Goal: Understand process/instructions

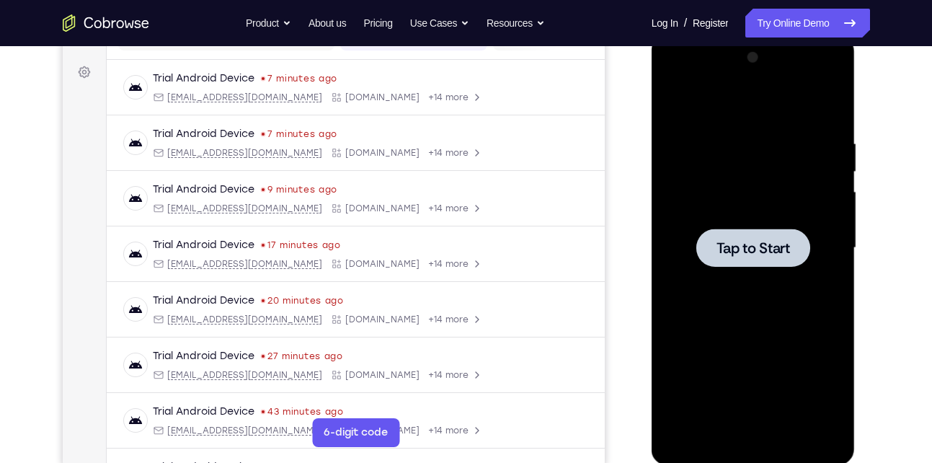
scroll to position [203, 0]
click at [736, 260] on div at bounding box center [754, 248] width 114 height 38
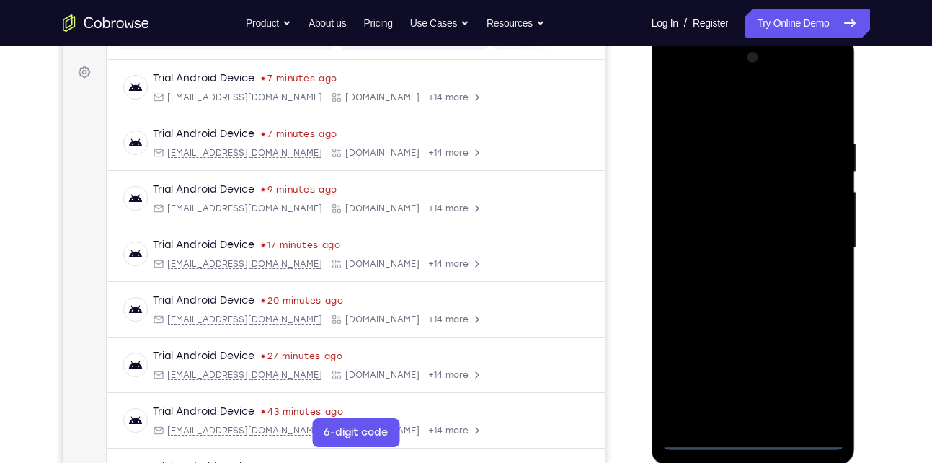
click at [755, 441] on div at bounding box center [754, 248] width 182 height 404
click at [824, 376] on div at bounding box center [754, 248] width 182 height 404
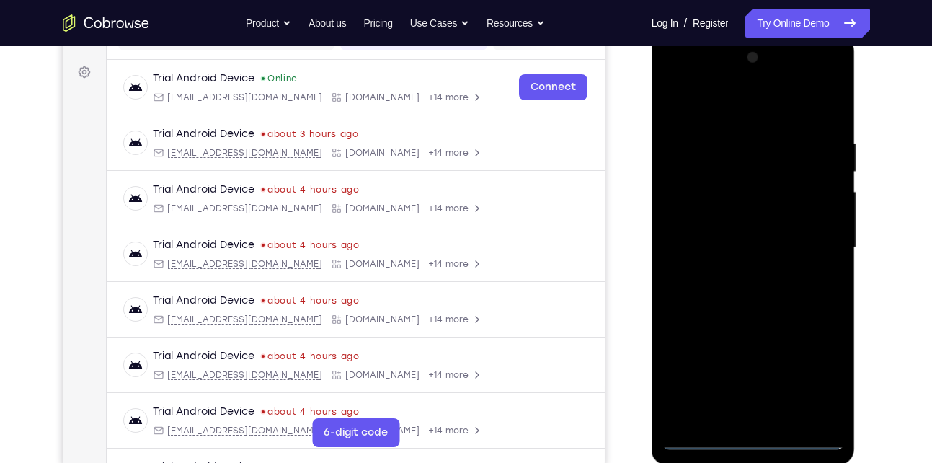
click at [726, 110] on div at bounding box center [754, 248] width 182 height 404
click at [817, 237] on div at bounding box center [754, 248] width 182 height 404
click at [731, 275] on div at bounding box center [754, 248] width 182 height 404
click at [750, 236] on div at bounding box center [754, 248] width 182 height 404
click at [749, 265] on div at bounding box center [754, 248] width 182 height 404
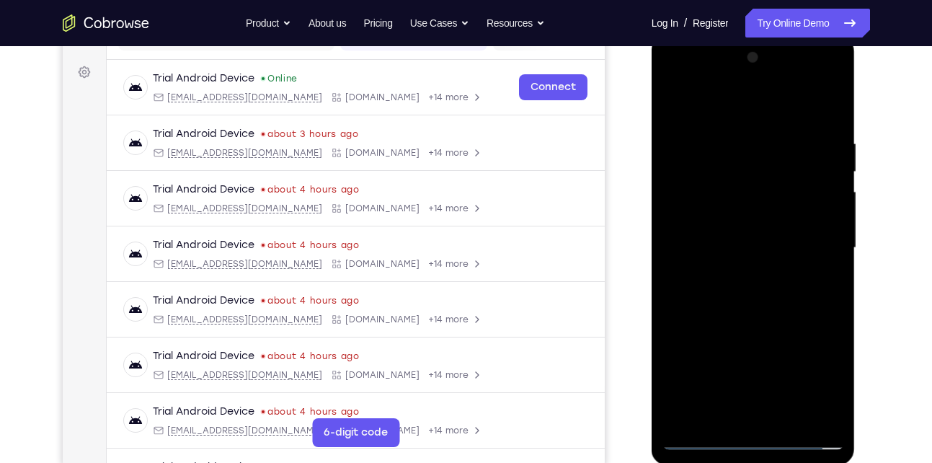
click at [746, 249] on div at bounding box center [754, 248] width 182 height 404
click at [710, 296] on div at bounding box center [754, 248] width 182 height 404
drag, startPoint x: 741, startPoint y: 118, endPoint x: 723, endPoint y: 67, distance: 54.1
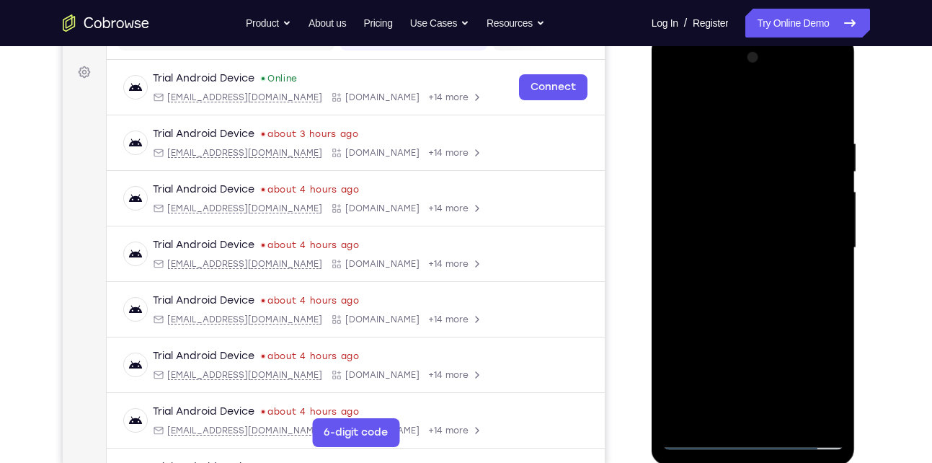
click at [723, 67] on div at bounding box center [754, 248] width 182 height 404
click at [746, 300] on div at bounding box center [754, 248] width 182 height 404
click at [764, 299] on div at bounding box center [754, 248] width 182 height 404
click at [746, 319] on div at bounding box center [754, 248] width 182 height 404
click at [736, 131] on div at bounding box center [754, 248] width 182 height 404
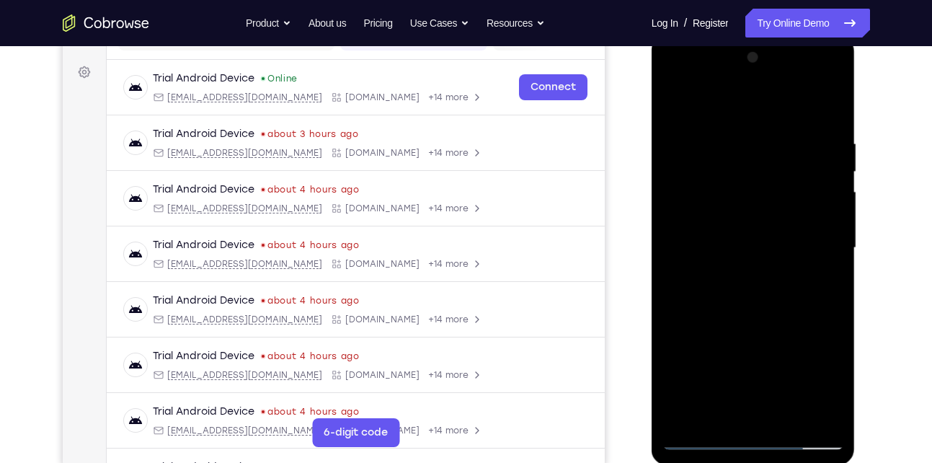
click at [745, 318] on div at bounding box center [754, 248] width 182 height 404
click at [737, 296] on div at bounding box center [754, 248] width 182 height 404
click at [737, 154] on div at bounding box center [754, 248] width 182 height 404
click at [674, 101] on div at bounding box center [754, 248] width 182 height 404
click at [815, 420] on div at bounding box center [754, 248] width 182 height 404
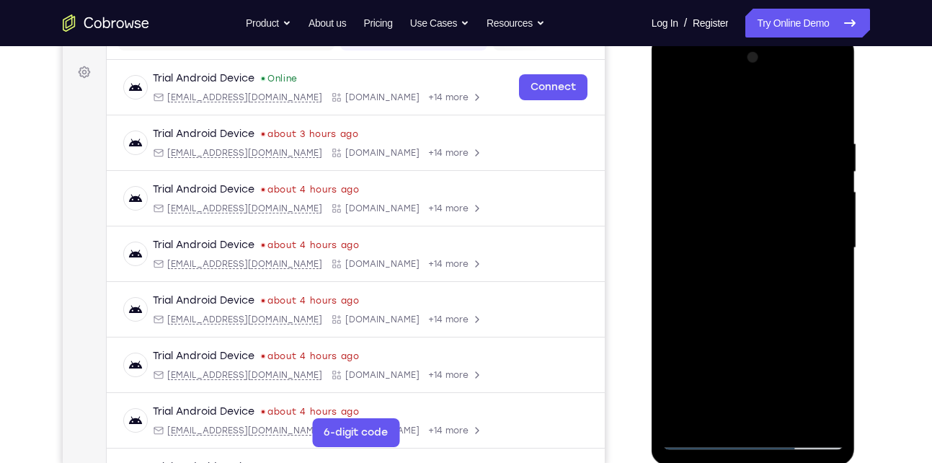
click at [821, 250] on div at bounding box center [754, 248] width 182 height 404
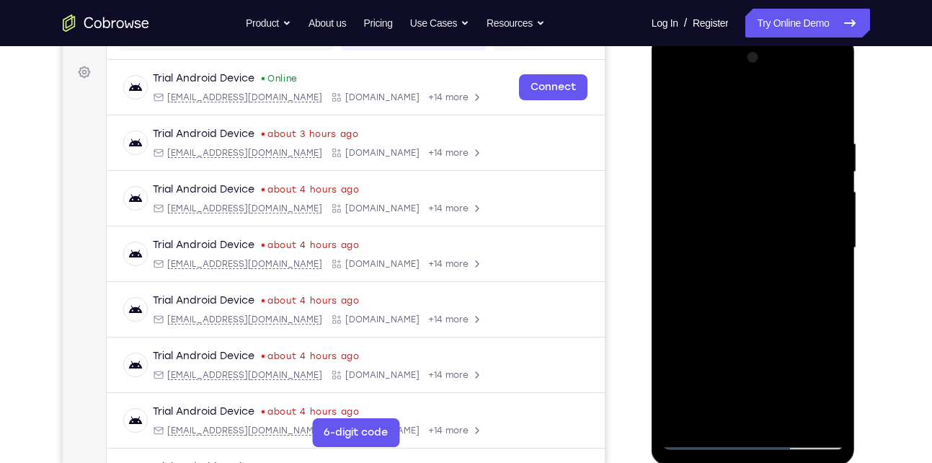
click at [826, 411] on div at bounding box center [754, 248] width 182 height 404
drag, startPoint x: 675, startPoint y: 268, endPoint x: 790, endPoint y: 312, distance: 122.8
click at [790, 312] on div at bounding box center [754, 248] width 182 height 404
click at [825, 107] on div at bounding box center [754, 248] width 182 height 404
drag, startPoint x: 701, startPoint y: 172, endPoint x: 809, endPoint y: 193, distance: 110.0
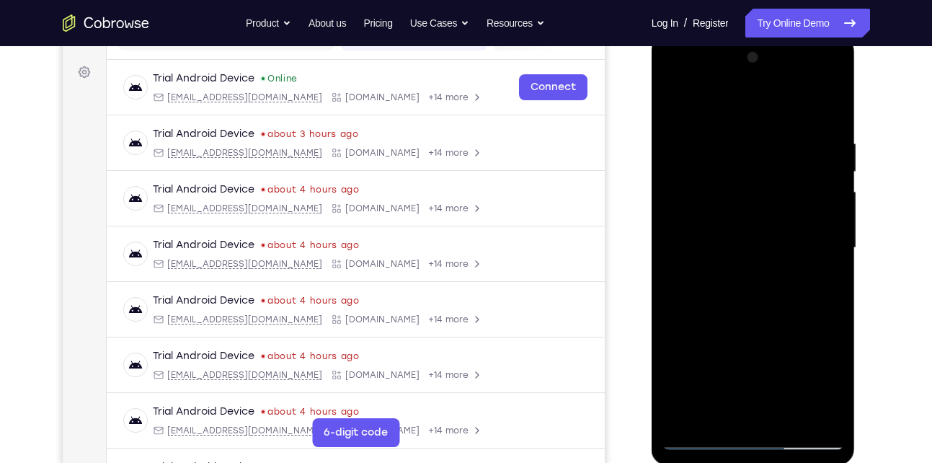
click at [809, 193] on div at bounding box center [754, 248] width 182 height 404
drag, startPoint x: 695, startPoint y: 186, endPoint x: 804, endPoint y: 215, distance: 113.4
click at [804, 215] on div at bounding box center [754, 248] width 182 height 404
click at [689, 224] on div at bounding box center [754, 248] width 182 height 404
drag, startPoint x: 677, startPoint y: 198, endPoint x: 772, endPoint y: 232, distance: 100.8
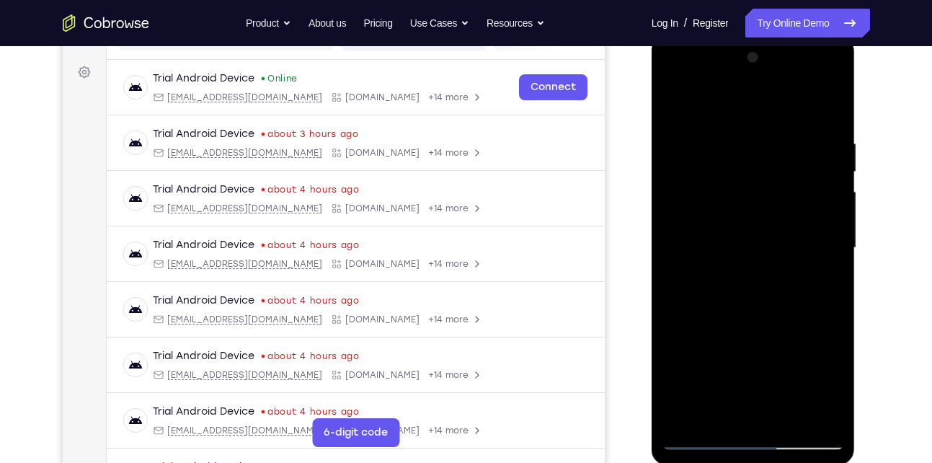
click at [772, 232] on div at bounding box center [754, 248] width 182 height 404
drag, startPoint x: 696, startPoint y: 270, endPoint x: 796, endPoint y: 289, distance: 102.0
click at [796, 289] on div at bounding box center [754, 248] width 182 height 404
click at [684, 250] on div at bounding box center [754, 248] width 182 height 404
click at [723, 128] on div at bounding box center [754, 248] width 182 height 404
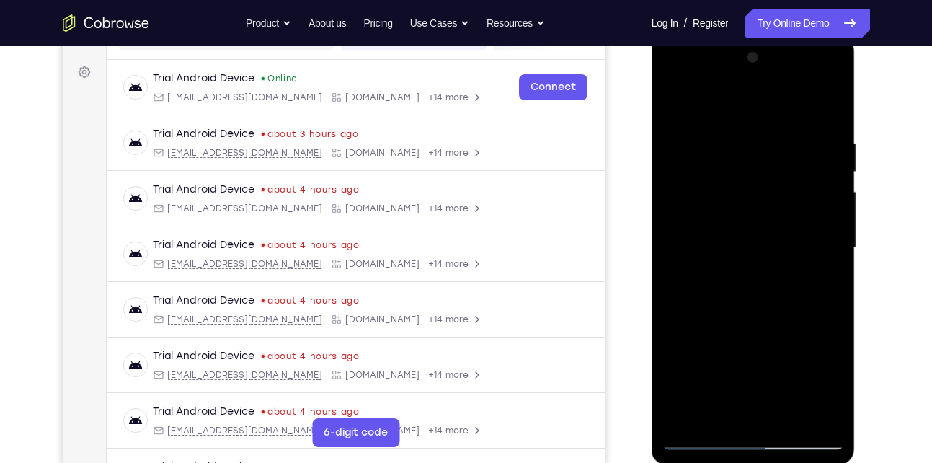
click at [822, 216] on div at bounding box center [754, 248] width 182 height 404
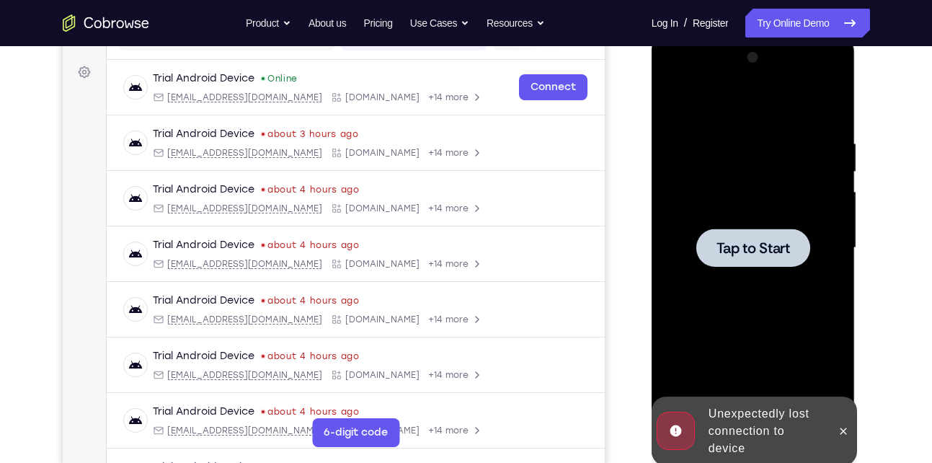
click at [798, 263] on div at bounding box center [754, 248] width 114 height 38
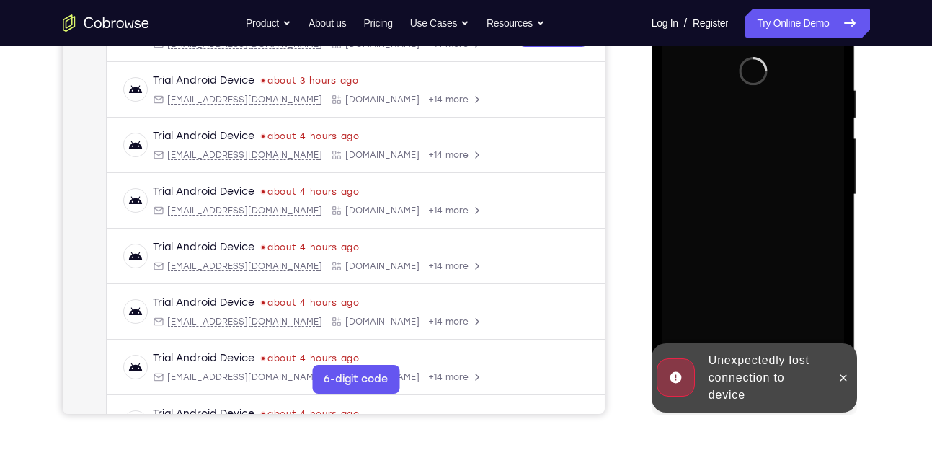
scroll to position [258, 0]
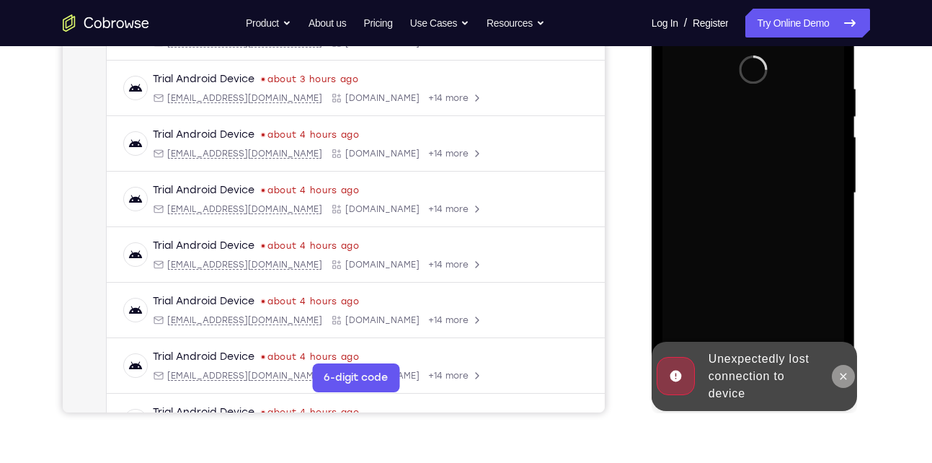
click at [843, 383] on button at bounding box center [843, 376] width 23 height 23
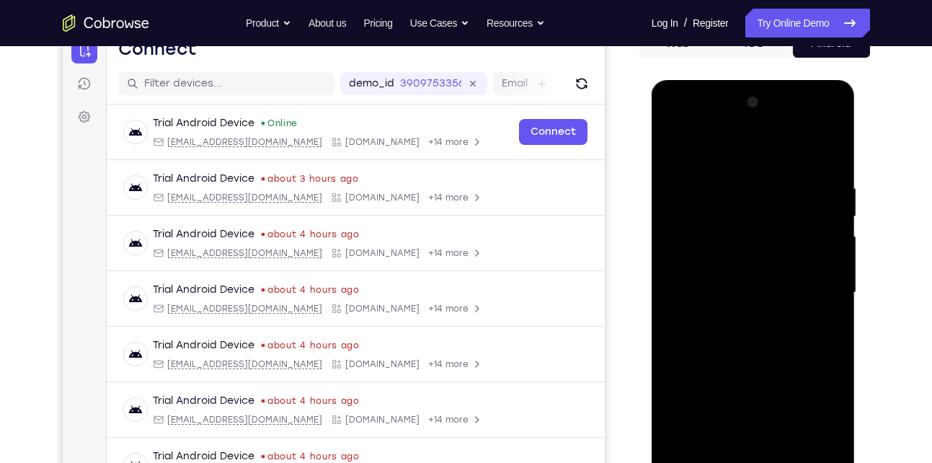
scroll to position [282, 0]
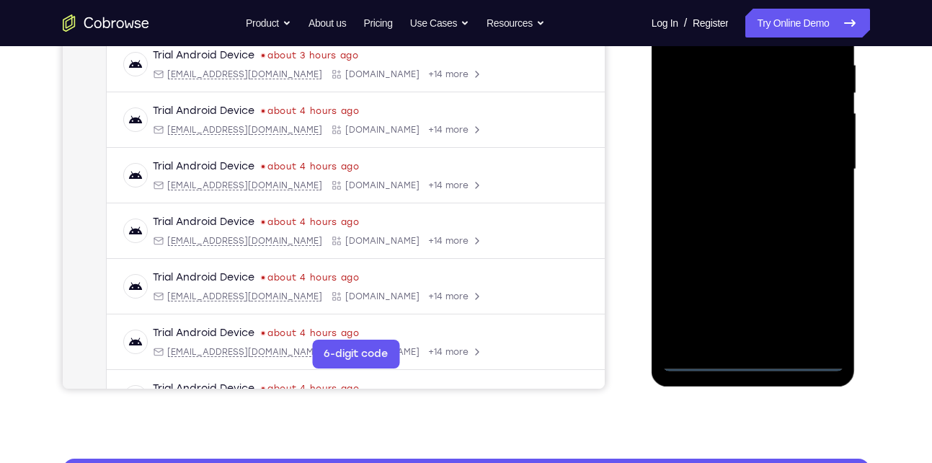
click at [752, 363] on div at bounding box center [754, 170] width 182 height 404
click at [815, 298] on div at bounding box center [754, 170] width 182 height 404
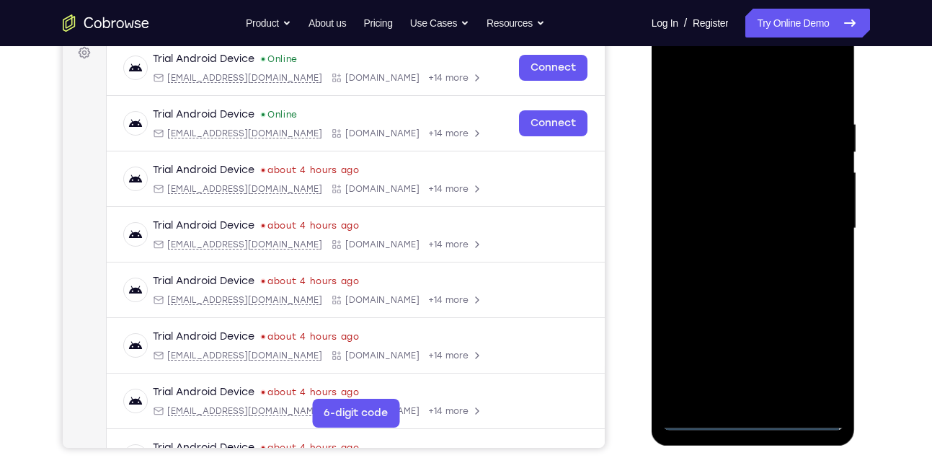
click at [718, 87] on div at bounding box center [754, 229] width 182 height 404
click at [815, 216] on div at bounding box center [754, 229] width 182 height 404
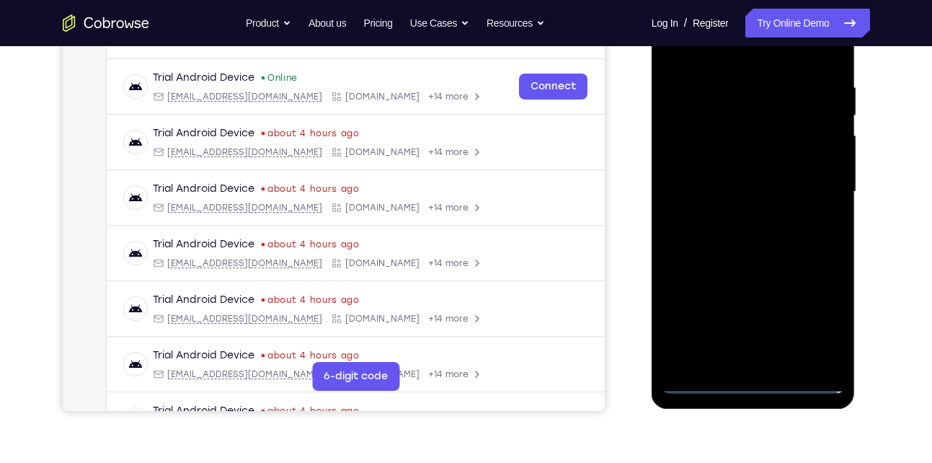
scroll to position [264, 0]
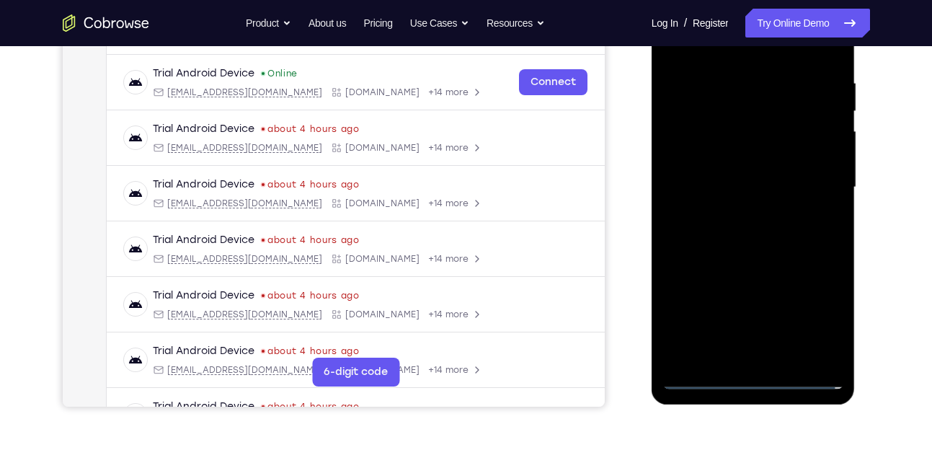
click at [734, 213] on div at bounding box center [754, 188] width 182 height 404
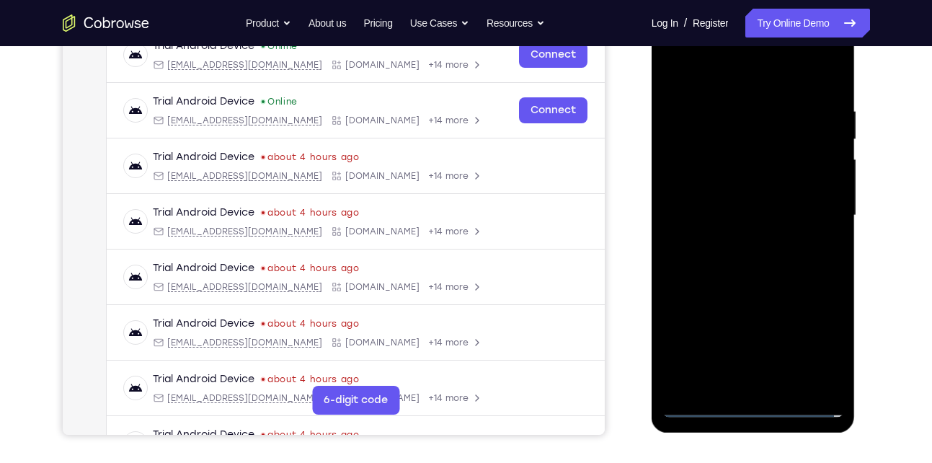
scroll to position [234, 0]
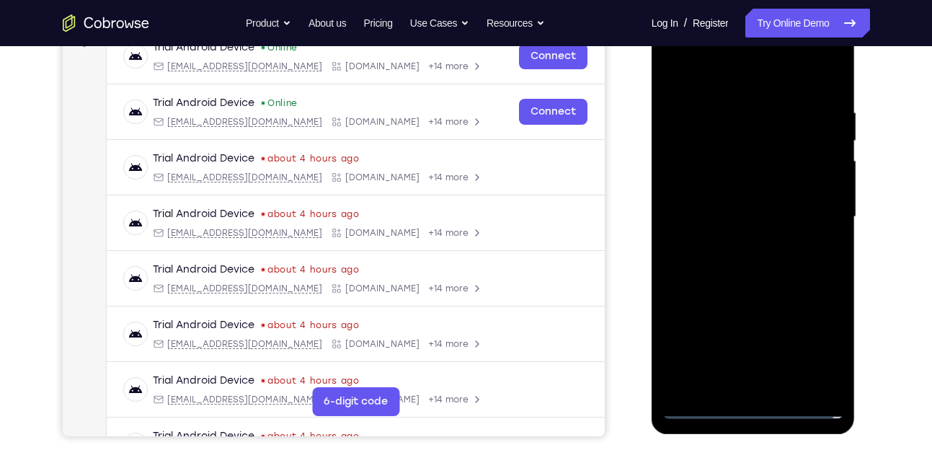
click at [745, 208] on div at bounding box center [754, 217] width 182 height 404
click at [745, 212] on div at bounding box center [754, 217] width 182 height 404
click at [733, 265] on div at bounding box center [754, 217] width 182 height 404
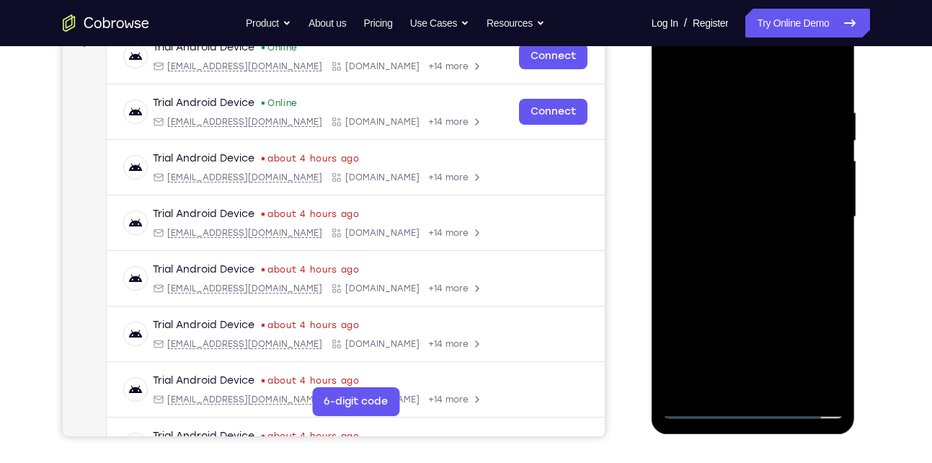
drag, startPoint x: 720, startPoint y: 84, endPoint x: 695, endPoint y: 25, distance: 64.3
click at [695, 25] on div at bounding box center [754, 217] width 182 height 404
click at [727, 261] on div at bounding box center [754, 217] width 182 height 404
click at [729, 260] on div at bounding box center [754, 217] width 182 height 404
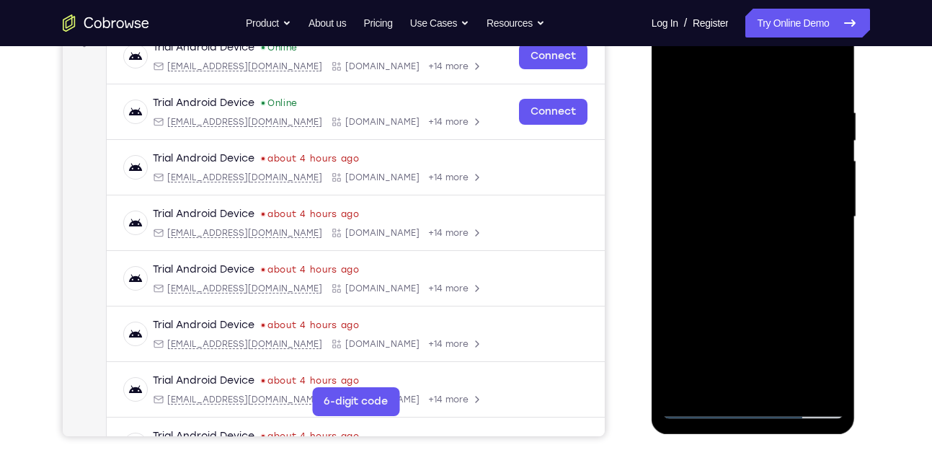
click at [766, 261] on div at bounding box center [754, 217] width 182 height 404
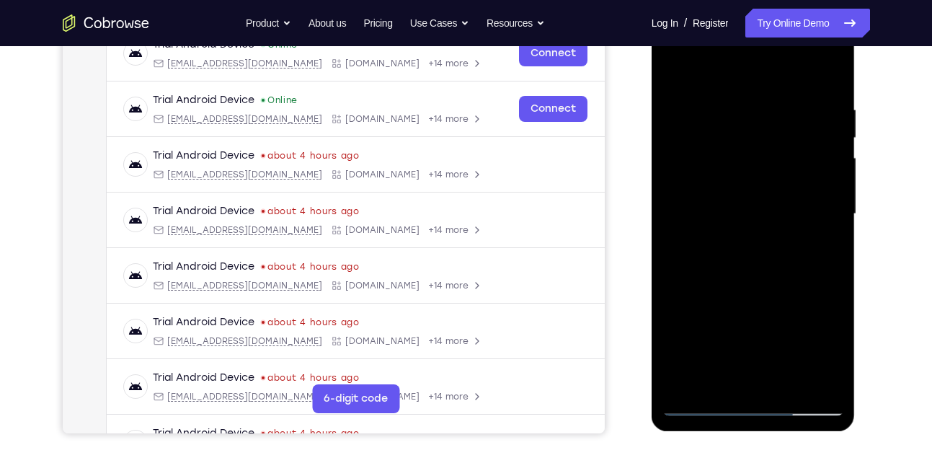
scroll to position [238, 0]
click at [826, 232] on div at bounding box center [754, 214] width 182 height 404
click at [821, 212] on div at bounding box center [754, 214] width 182 height 404
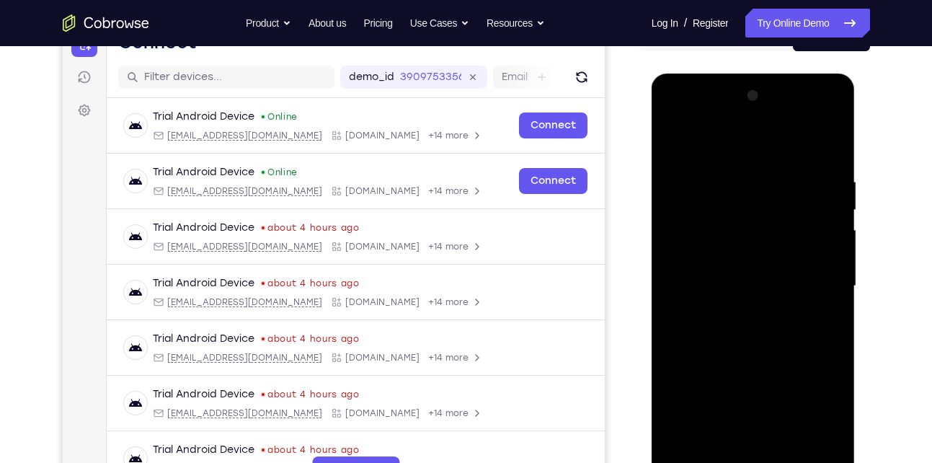
scroll to position [115, 0]
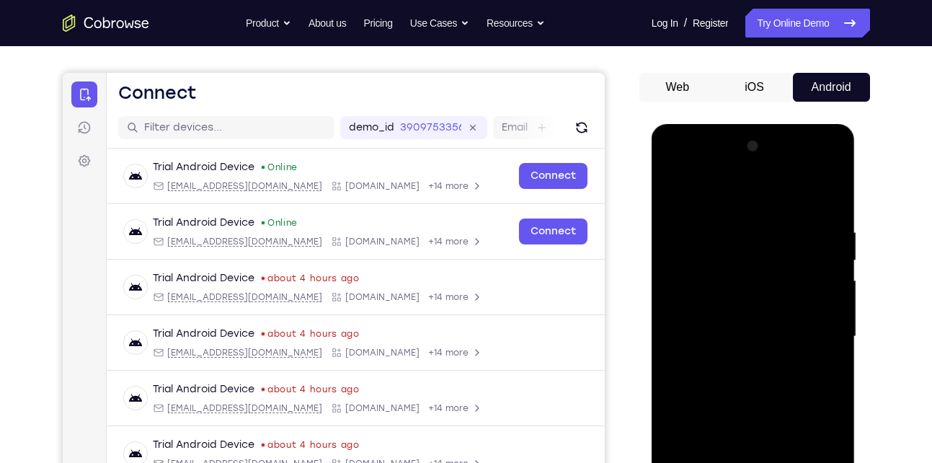
drag, startPoint x: 762, startPoint y: 219, endPoint x: 746, endPoint y: 442, distance: 224.1
click at [746, 442] on div at bounding box center [754, 337] width 182 height 404
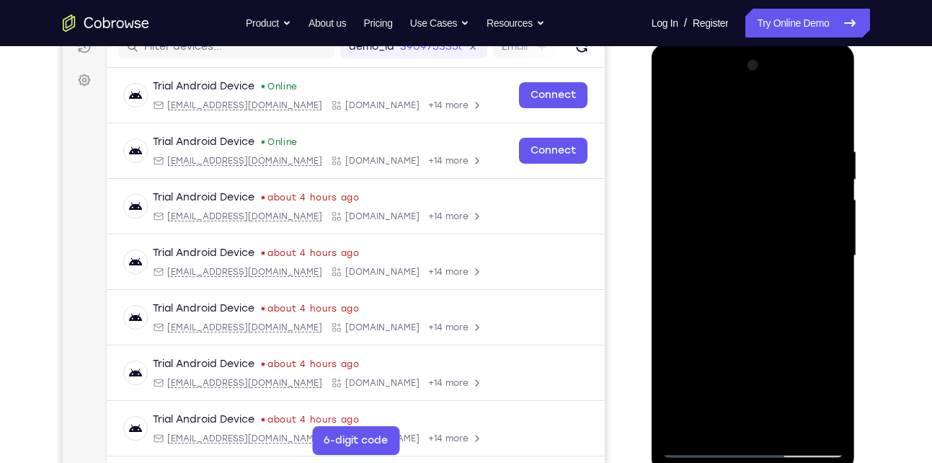
scroll to position [201, 0]
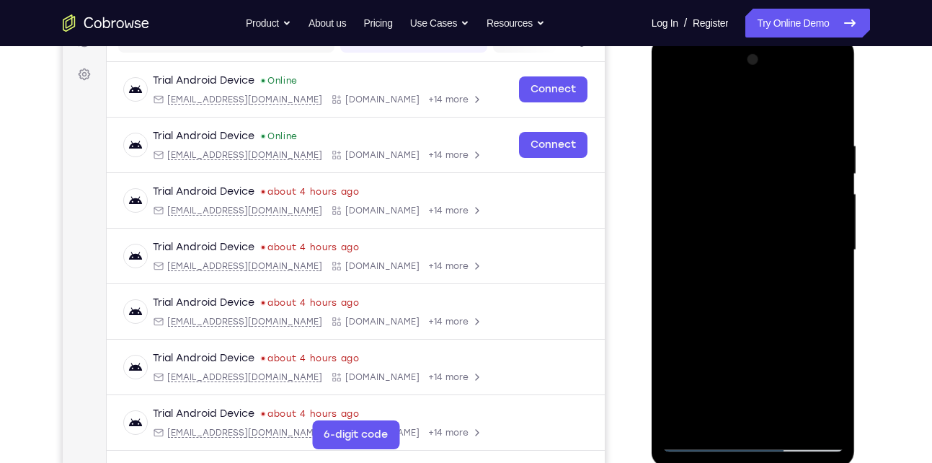
drag, startPoint x: 744, startPoint y: 138, endPoint x: 752, endPoint y: 361, distance: 223.0
click at [752, 361] on div at bounding box center [754, 250] width 182 height 404
click at [747, 84] on div at bounding box center [754, 250] width 182 height 404
click at [687, 132] on div at bounding box center [754, 250] width 182 height 404
click at [758, 295] on div at bounding box center [754, 250] width 182 height 404
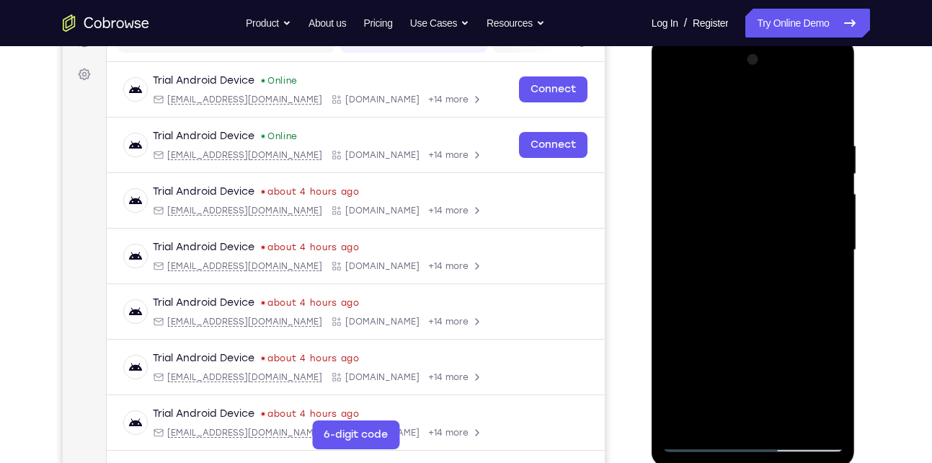
click at [756, 213] on div at bounding box center [754, 250] width 182 height 404
click at [748, 236] on div at bounding box center [754, 250] width 182 height 404
drag, startPoint x: 716, startPoint y: 120, endPoint x: 701, endPoint y: 59, distance: 63.1
click at [701, 59] on div at bounding box center [754, 250] width 182 height 404
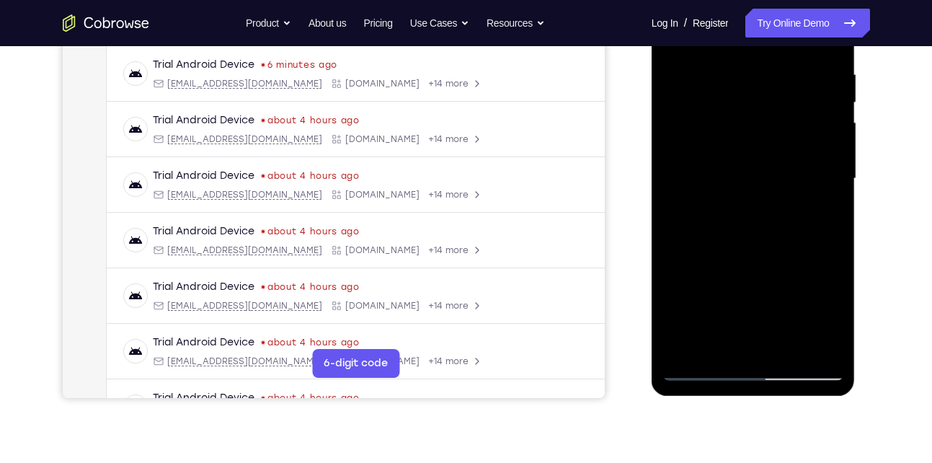
click at [766, 243] on div at bounding box center [754, 179] width 182 height 404
click at [721, 345] on div at bounding box center [754, 179] width 182 height 404
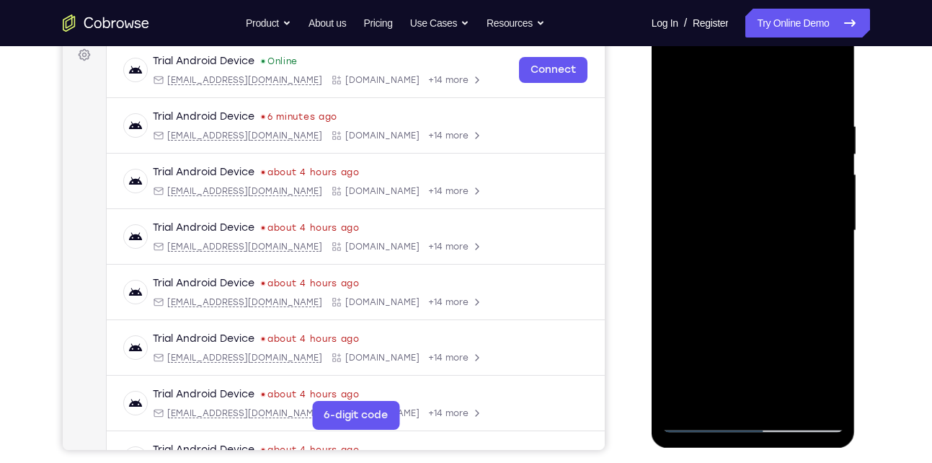
scroll to position [219, 0]
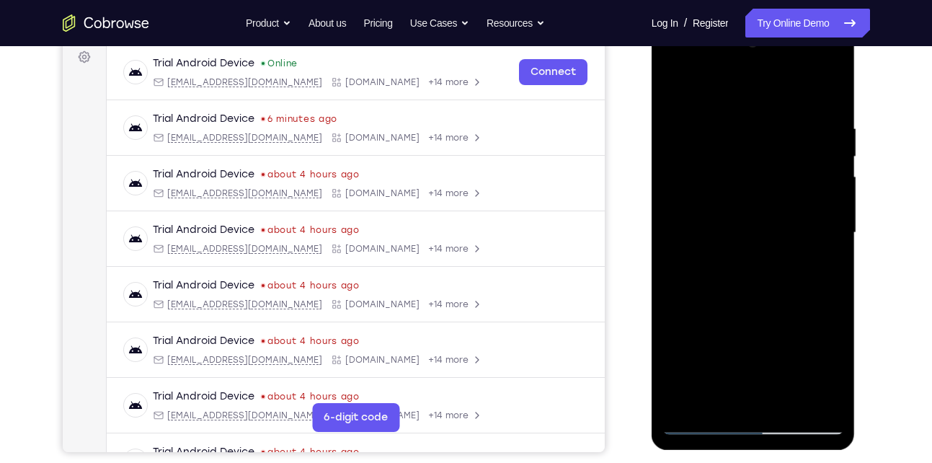
click at [740, 90] on div at bounding box center [754, 233] width 182 height 404
click at [684, 226] on div at bounding box center [754, 233] width 182 height 404
click at [827, 207] on div at bounding box center [754, 233] width 182 height 404
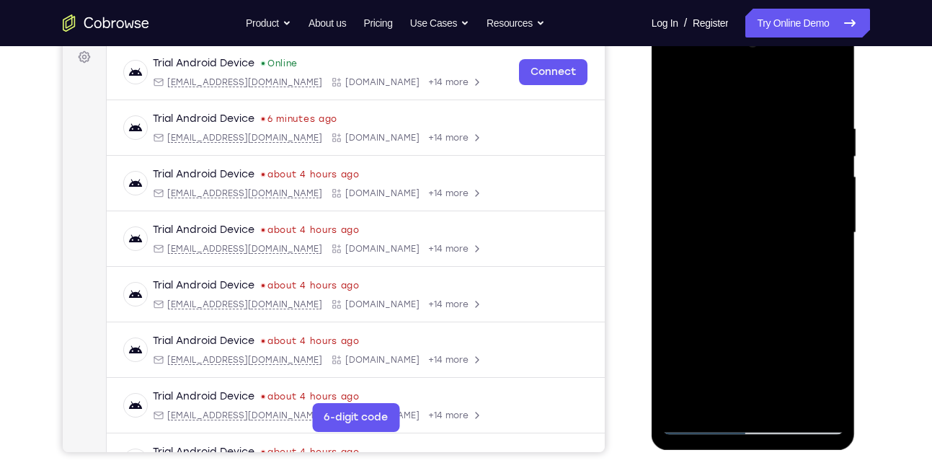
click at [824, 143] on div at bounding box center [754, 233] width 182 height 404
click at [809, 395] on div at bounding box center [754, 233] width 182 height 404
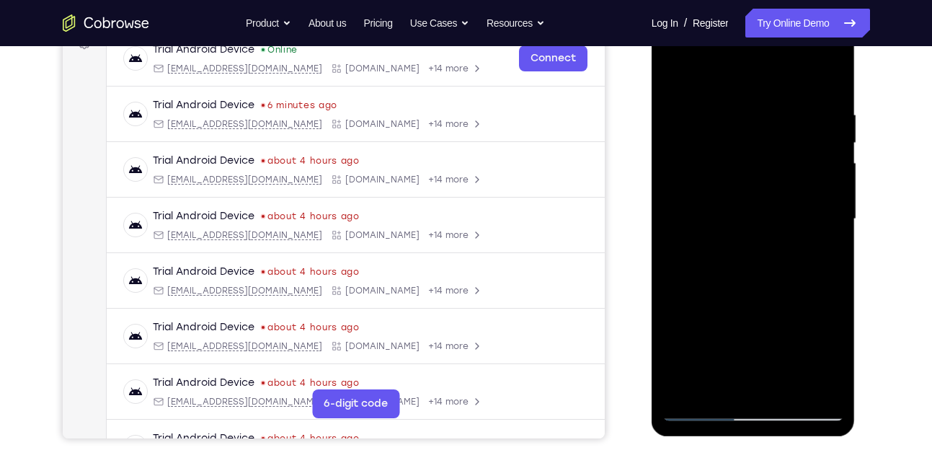
scroll to position [235, 0]
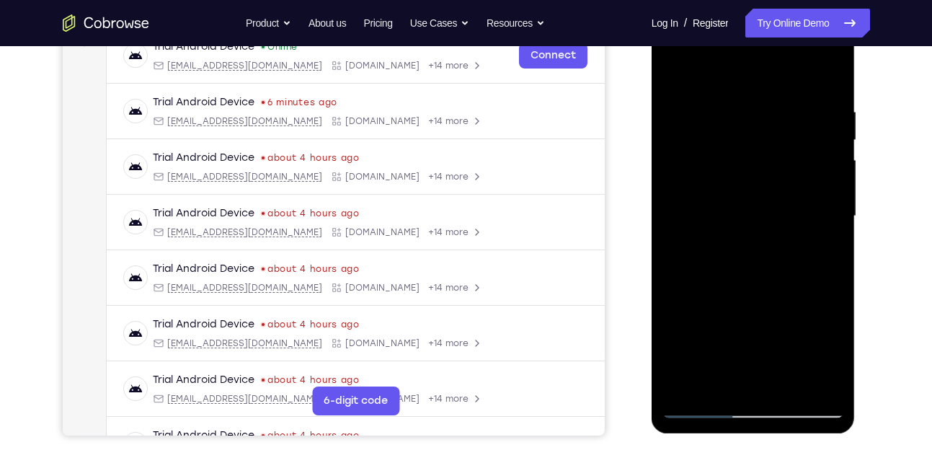
click at [824, 198] on div at bounding box center [754, 216] width 182 height 404
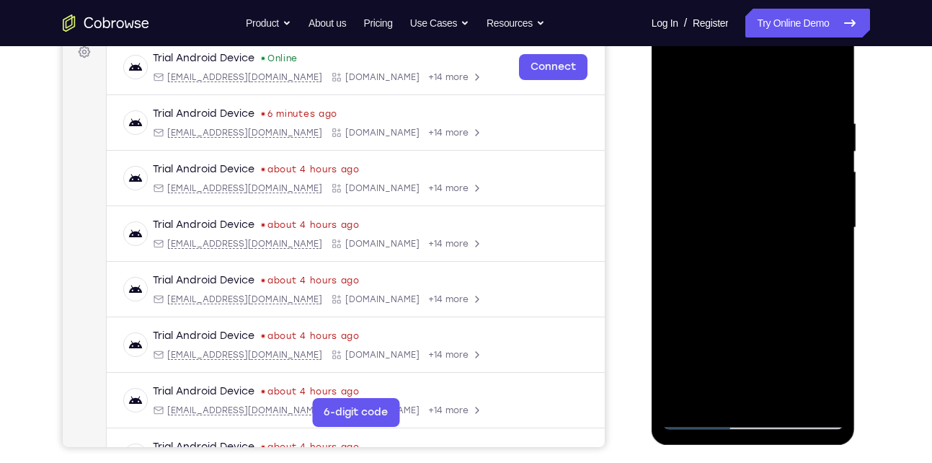
scroll to position [221, 0]
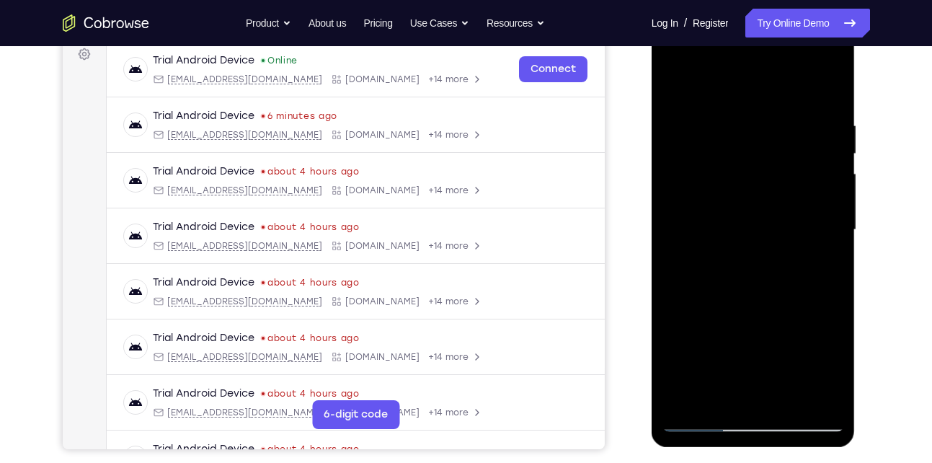
click at [691, 122] on div at bounding box center [754, 230] width 182 height 404
click at [821, 213] on div at bounding box center [754, 230] width 182 height 404
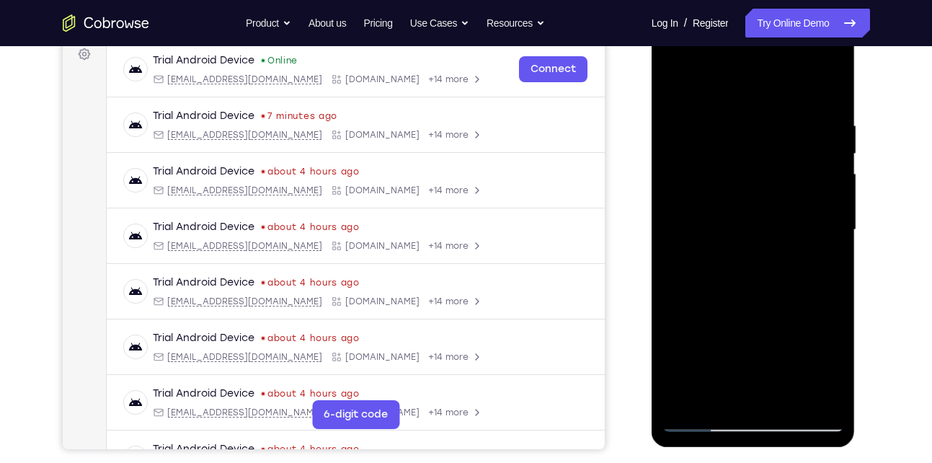
click at [685, 133] on div at bounding box center [754, 230] width 182 height 404
click at [811, 209] on div at bounding box center [754, 230] width 182 height 404
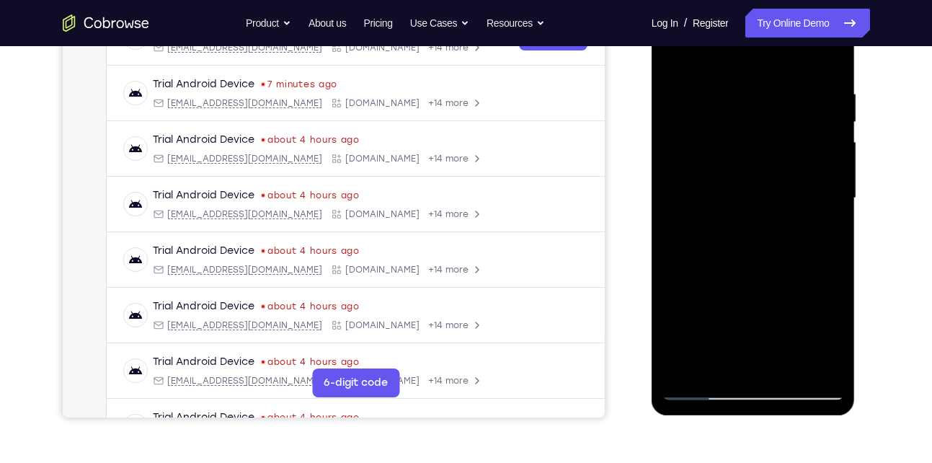
scroll to position [252, 0]
click at [819, 152] on div at bounding box center [754, 199] width 182 height 404
click at [830, 362] on div at bounding box center [754, 199] width 182 height 404
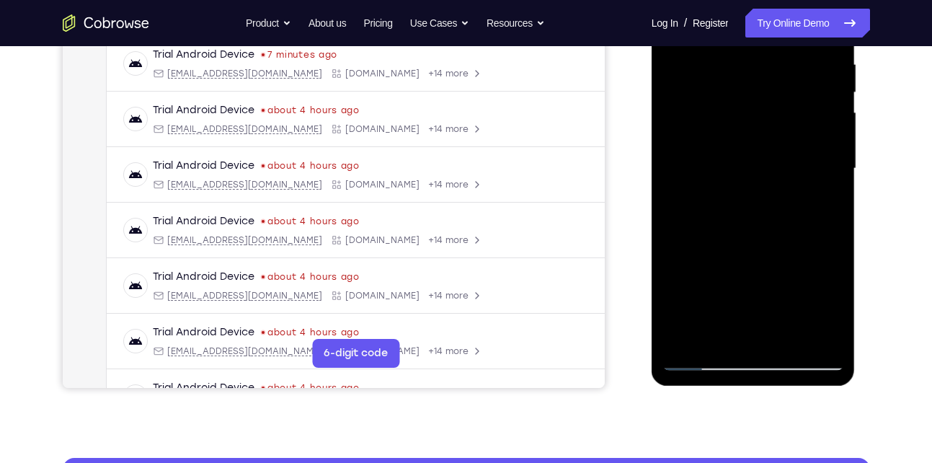
scroll to position [286, 0]
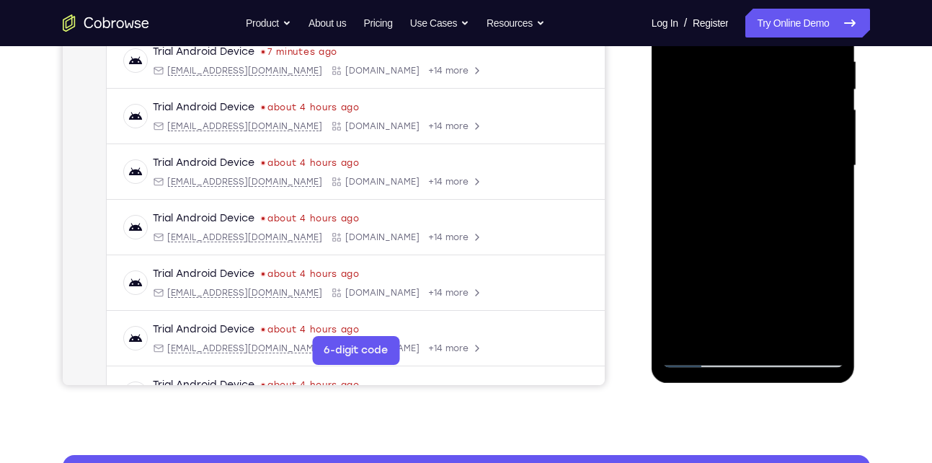
click at [793, 333] on div at bounding box center [754, 166] width 182 height 404
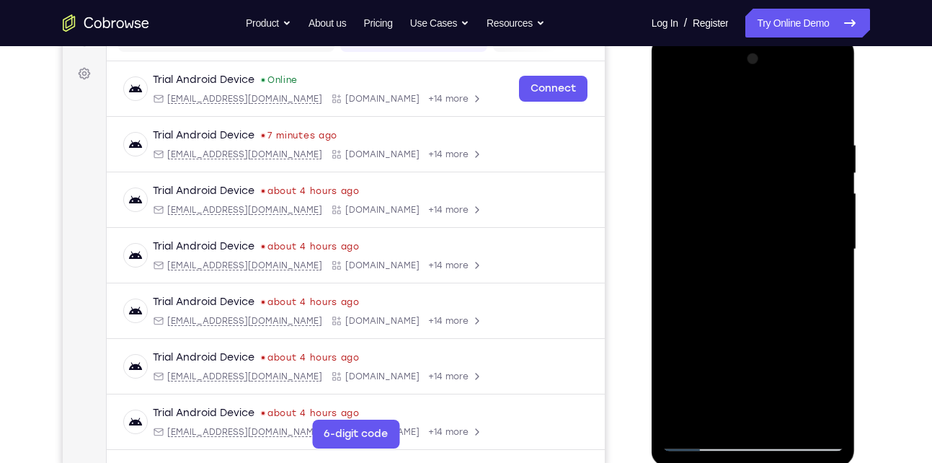
scroll to position [167, 0]
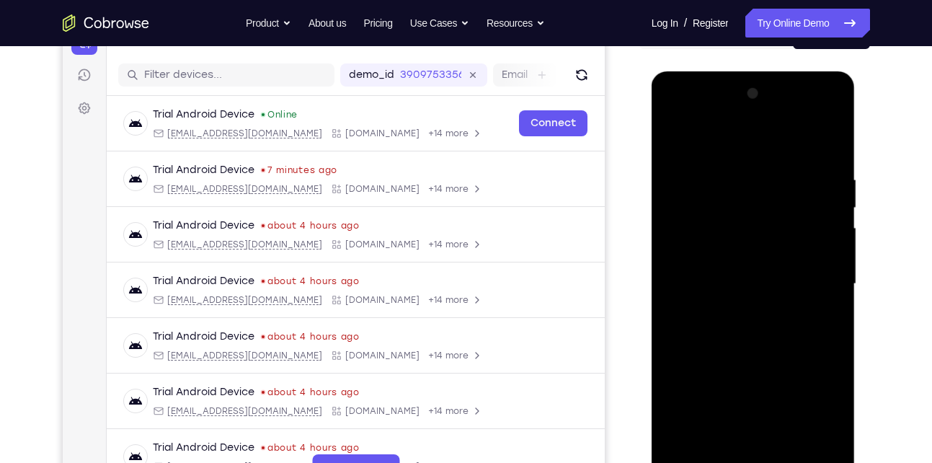
click at [754, 357] on div at bounding box center [754, 284] width 182 height 404
click at [766, 265] on div at bounding box center [754, 284] width 182 height 404
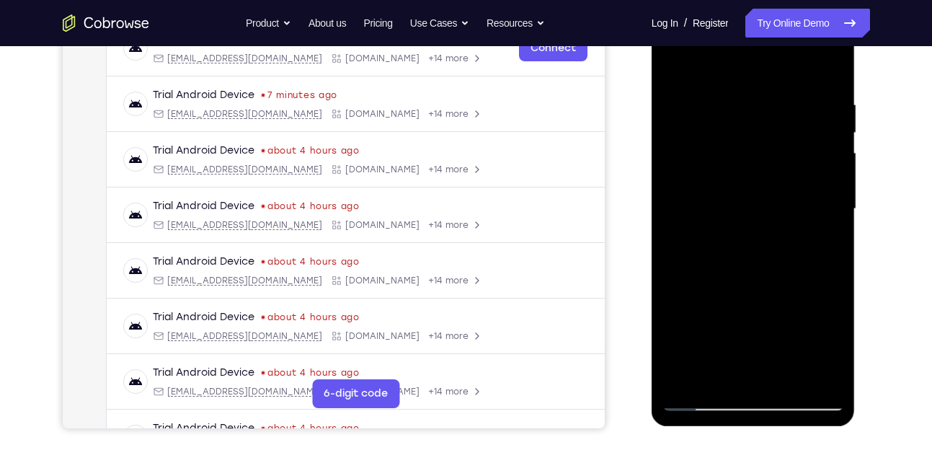
scroll to position [242, 0]
click at [720, 368] on div at bounding box center [754, 210] width 182 height 404
click at [671, 64] on div at bounding box center [754, 210] width 182 height 404
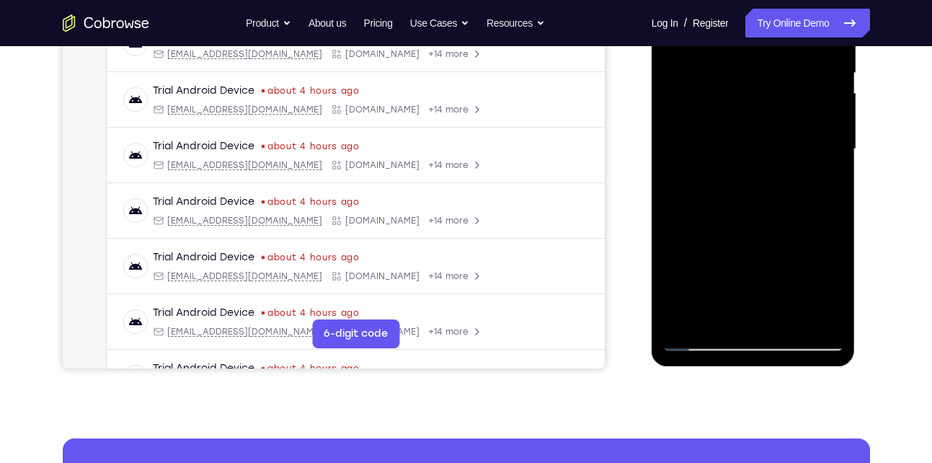
click at [729, 224] on div at bounding box center [754, 149] width 182 height 404
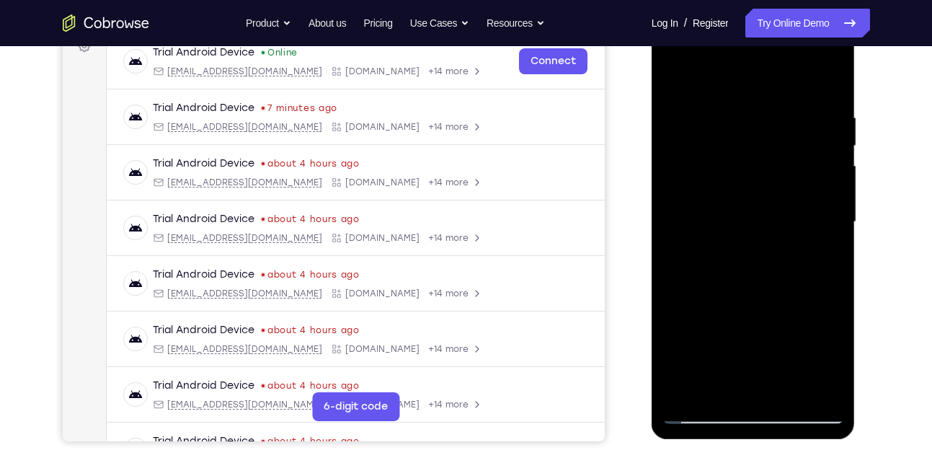
scroll to position [229, 0]
click at [674, 76] on div at bounding box center [754, 223] width 182 height 404
click at [680, 76] on div at bounding box center [754, 223] width 182 height 404
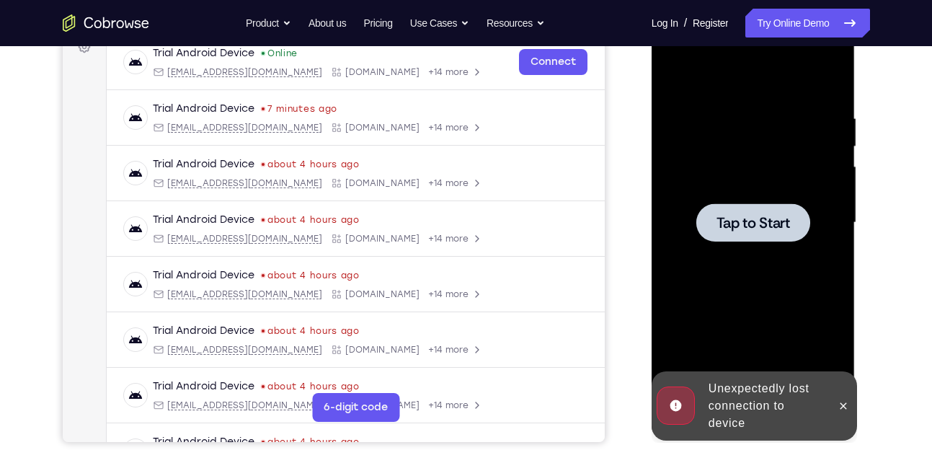
click at [748, 200] on div at bounding box center [754, 223] width 182 height 404
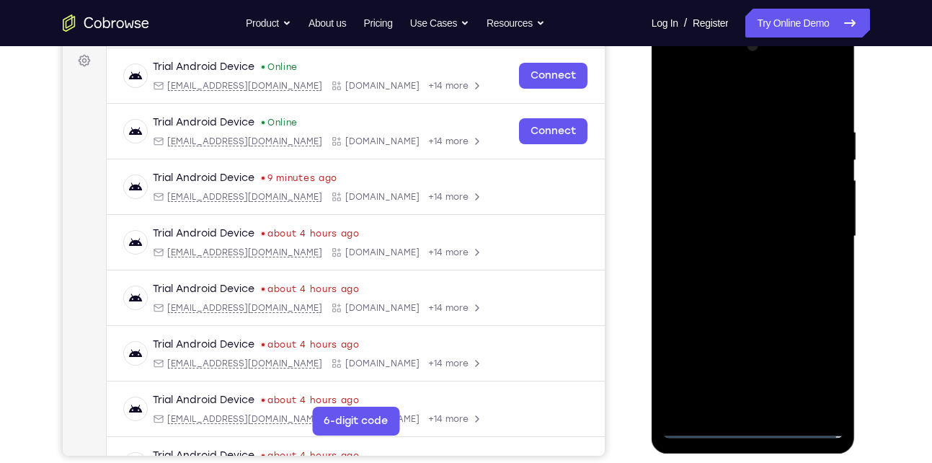
scroll to position [218, 0]
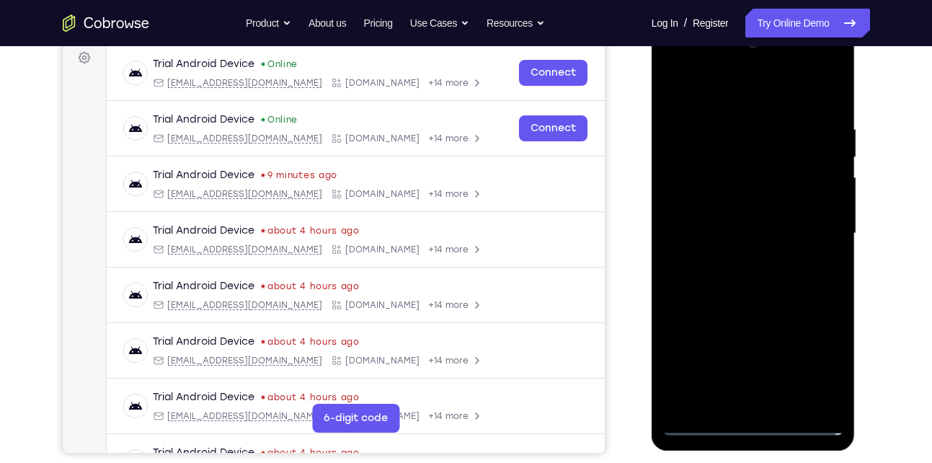
click at [752, 424] on div at bounding box center [754, 234] width 182 height 404
click at [752, 426] on div at bounding box center [754, 234] width 182 height 404
click at [825, 358] on div at bounding box center [754, 234] width 182 height 404
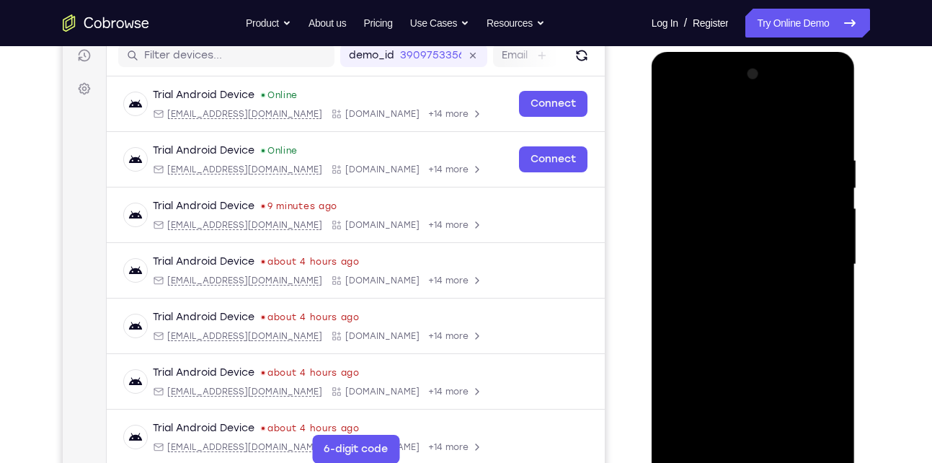
scroll to position [185, 0]
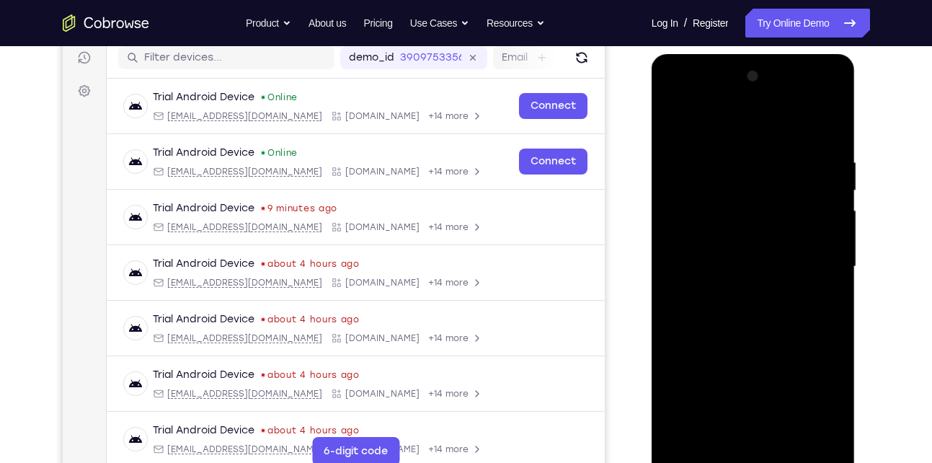
click at [749, 127] on div at bounding box center [754, 267] width 182 height 404
click at [814, 263] on div at bounding box center [754, 267] width 182 height 404
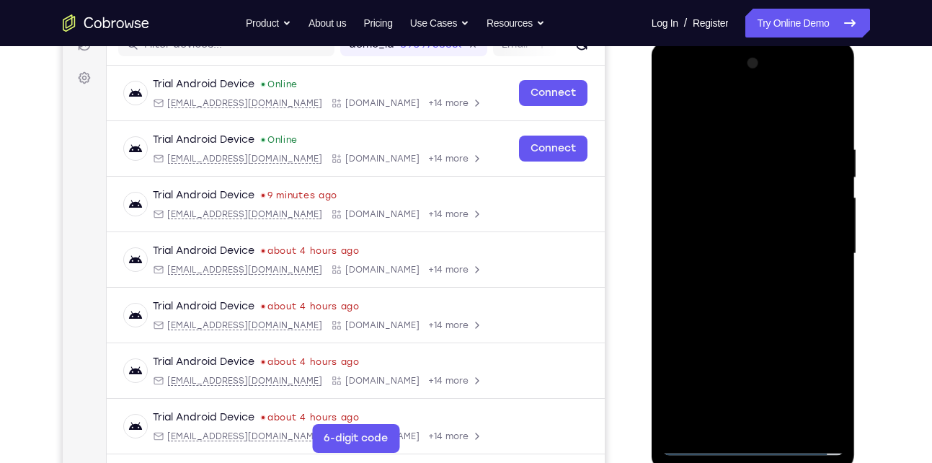
scroll to position [197, 0]
click at [741, 282] on div at bounding box center [754, 255] width 182 height 404
click at [744, 239] on div at bounding box center [754, 255] width 182 height 404
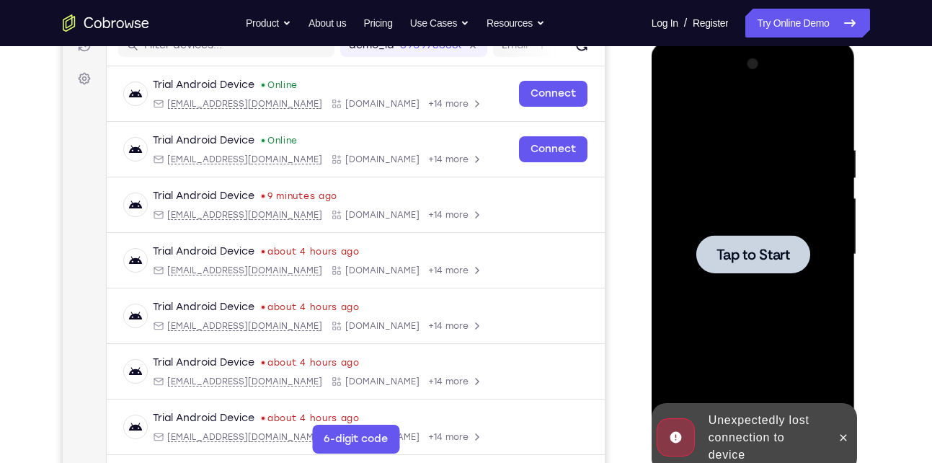
click at [744, 239] on div at bounding box center [754, 254] width 114 height 38
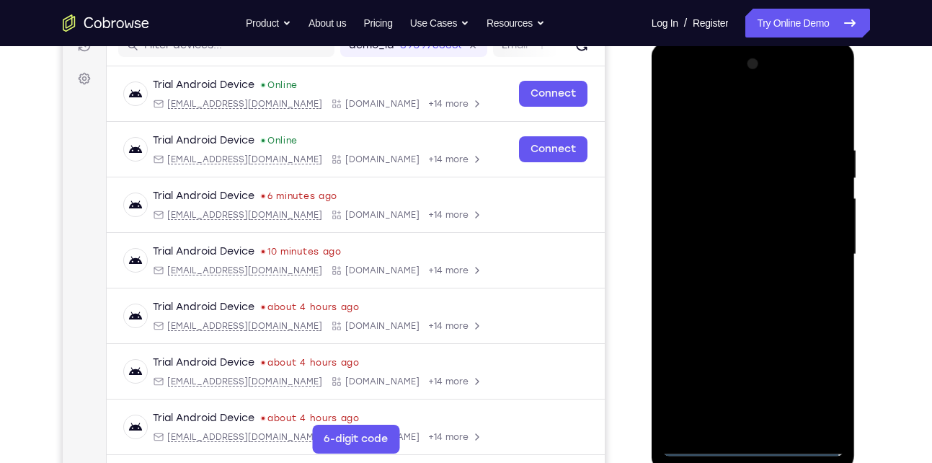
click at [751, 444] on div at bounding box center [754, 255] width 182 height 404
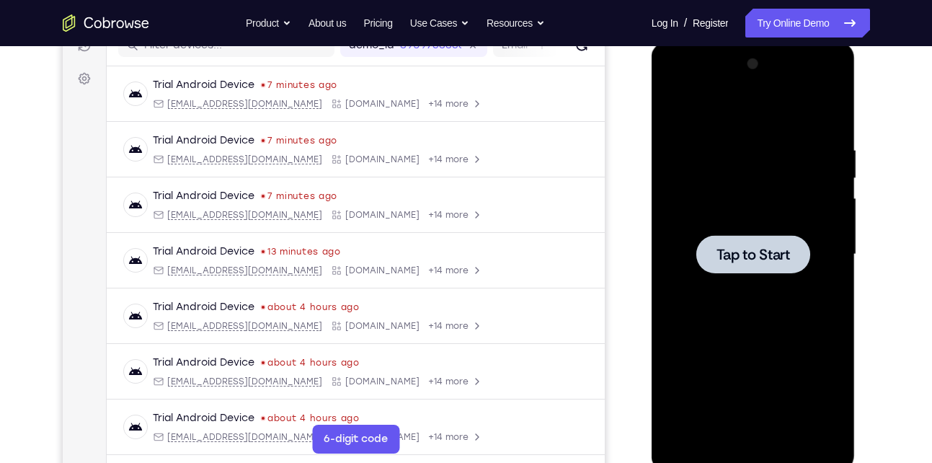
click at [761, 233] on div at bounding box center [754, 255] width 182 height 404
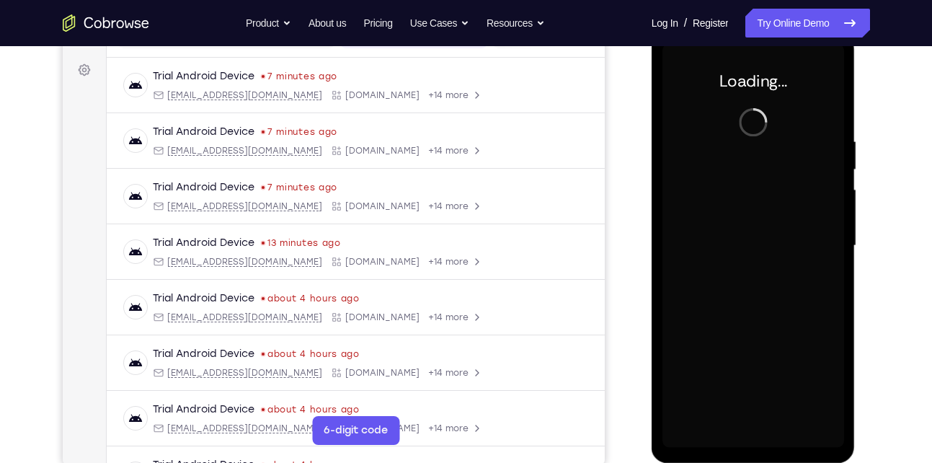
scroll to position [206, 0]
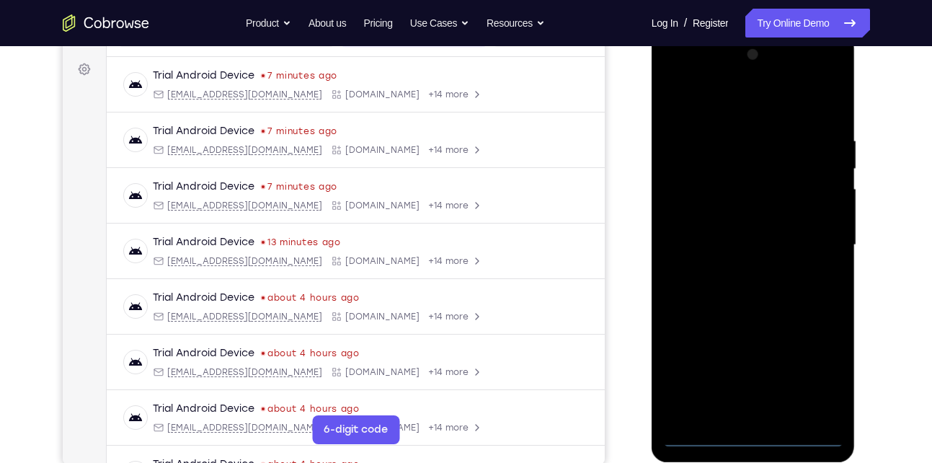
click at [755, 438] on div at bounding box center [754, 245] width 182 height 404
click at [816, 382] on div at bounding box center [754, 245] width 182 height 404
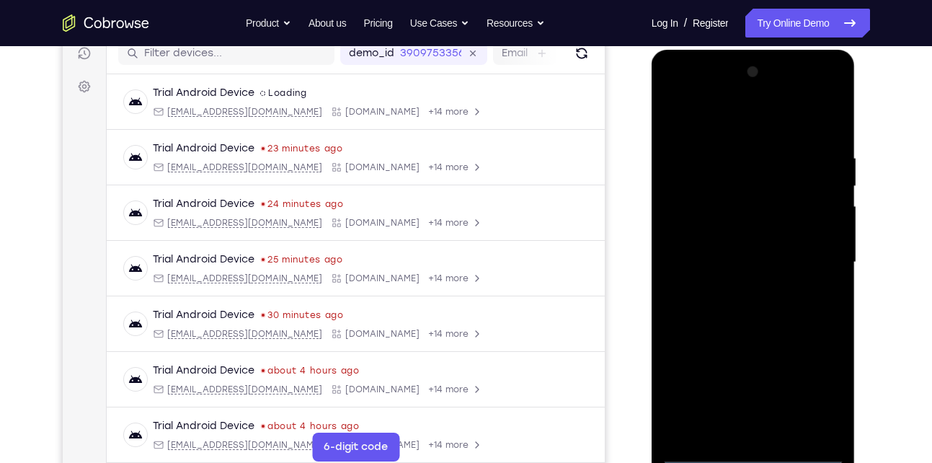
scroll to position [182, 0]
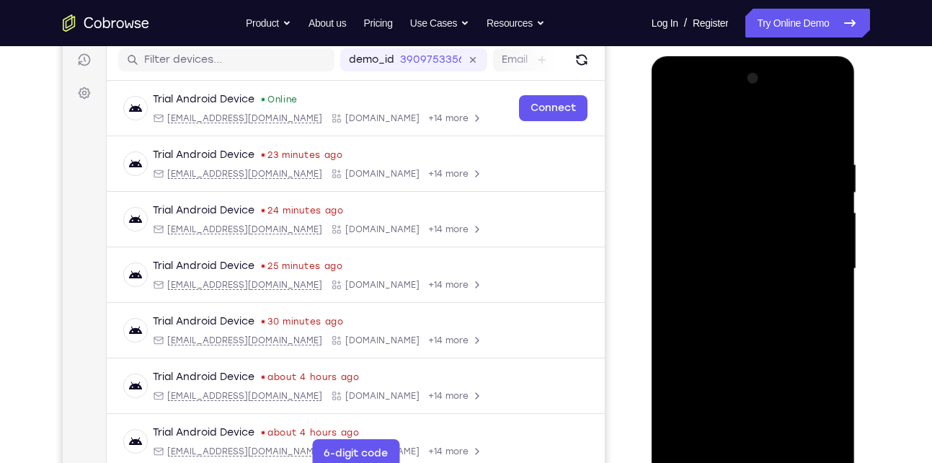
click at [733, 132] on div at bounding box center [754, 269] width 182 height 404
click at [813, 264] on div at bounding box center [754, 269] width 182 height 404
click at [741, 298] on div at bounding box center [754, 269] width 182 height 404
click at [767, 257] on div at bounding box center [754, 269] width 182 height 404
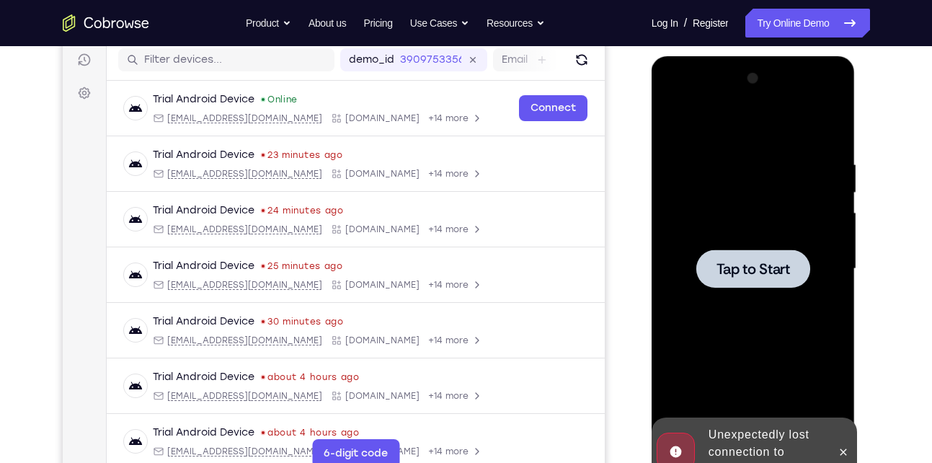
click at [733, 264] on span "Tap to Start" at bounding box center [754, 269] width 74 height 14
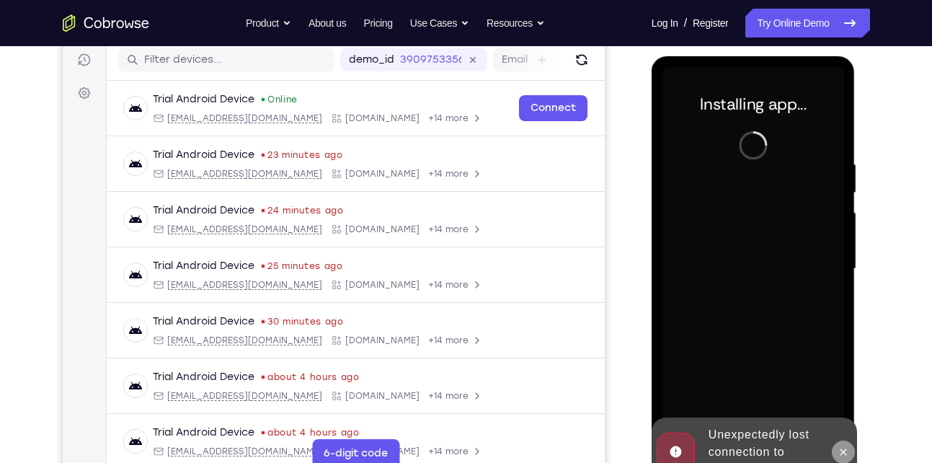
click at [837, 449] on button at bounding box center [843, 452] width 23 height 23
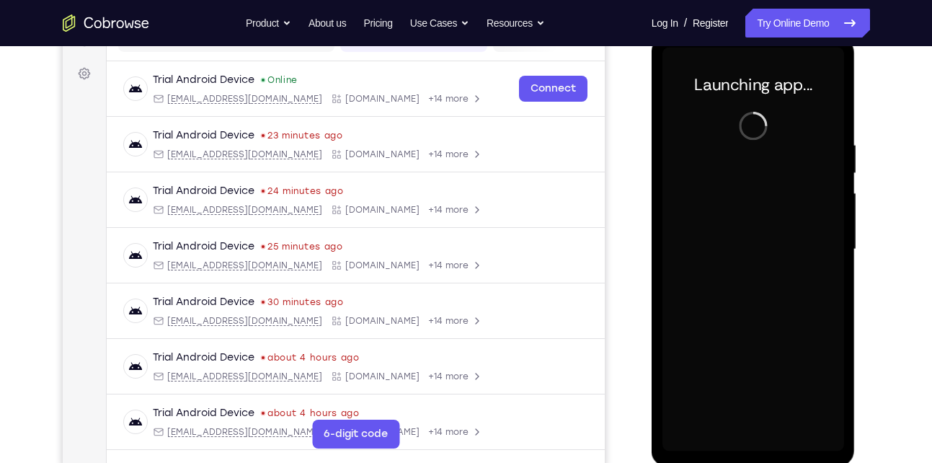
scroll to position [225, 0]
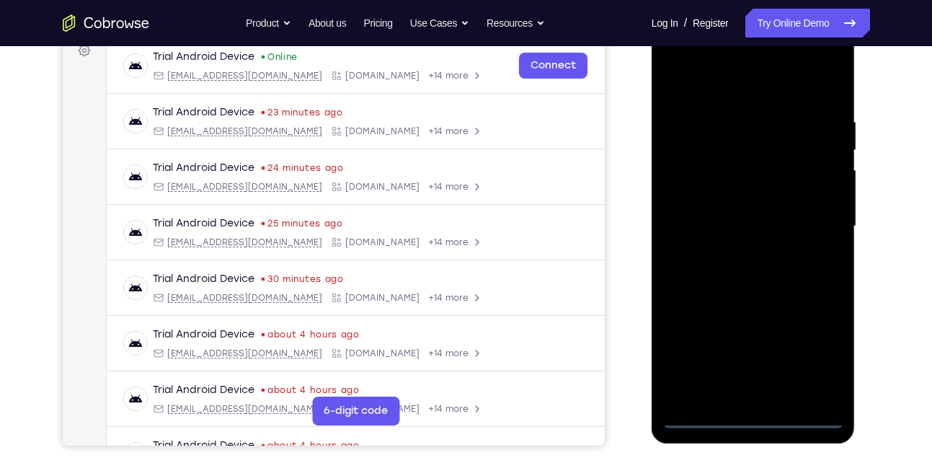
click at [754, 415] on div at bounding box center [754, 227] width 182 height 404
click at [813, 357] on div at bounding box center [754, 227] width 182 height 404
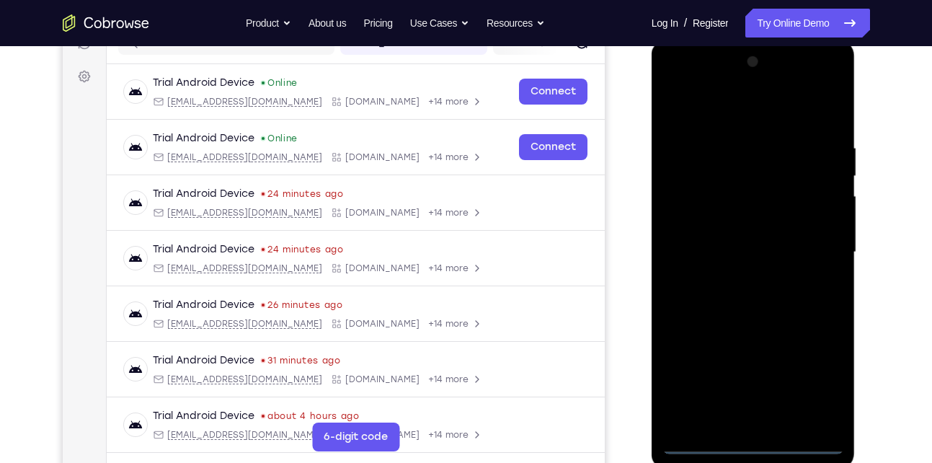
scroll to position [193, 0]
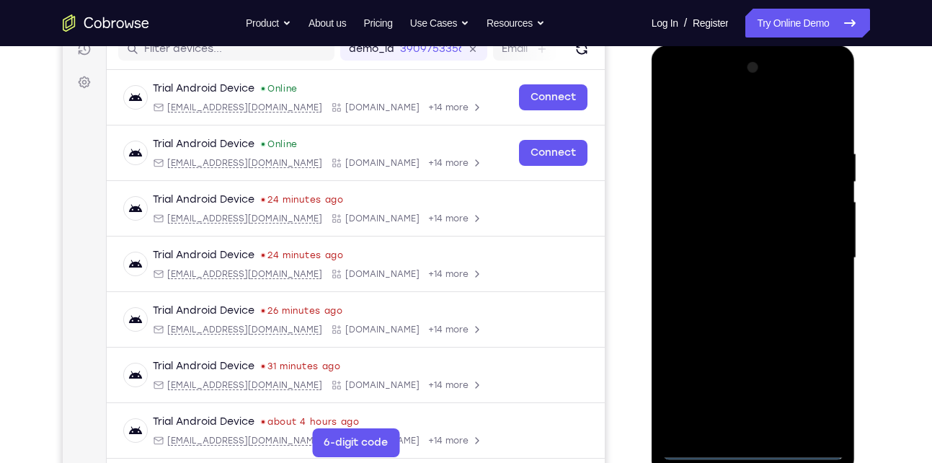
click at [737, 120] on div at bounding box center [754, 258] width 182 height 404
click at [819, 254] on div at bounding box center [754, 258] width 182 height 404
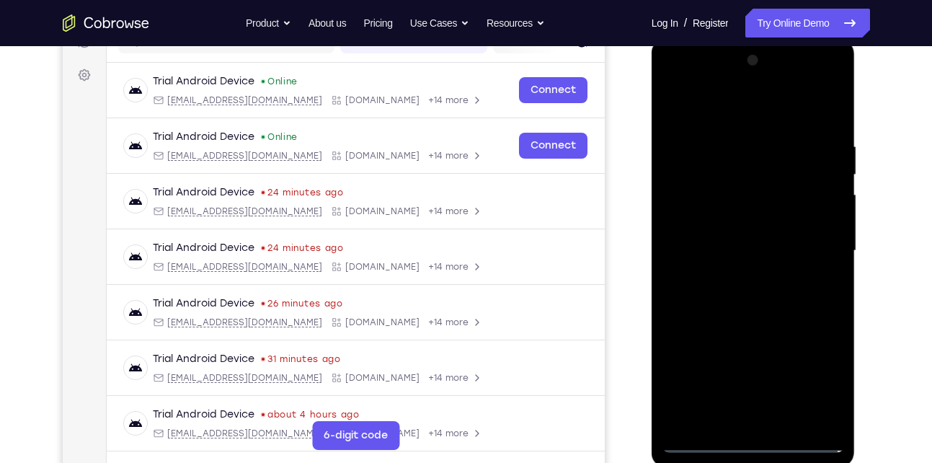
scroll to position [201, 0]
click at [741, 277] on div at bounding box center [754, 250] width 182 height 404
click at [742, 233] on div at bounding box center [754, 250] width 182 height 404
click at [769, 246] on div at bounding box center [754, 250] width 182 height 404
click at [764, 292] on div at bounding box center [754, 250] width 182 height 404
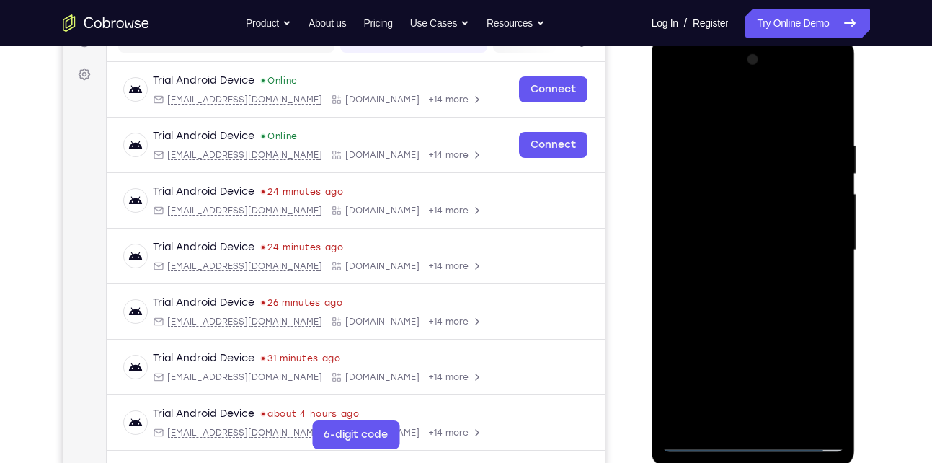
click at [764, 292] on div at bounding box center [754, 250] width 182 height 404
drag, startPoint x: 719, startPoint y: 118, endPoint x: 724, endPoint y: 49, distance: 69.4
click at [724, 49] on div at bounding box center [754, 250] width 182 height 404
click at [751, 296] on div at bounding box center [754, 250] width 182 height 404
click at [829, 131] on div at bounding box center [754, 250] width 182 height 404
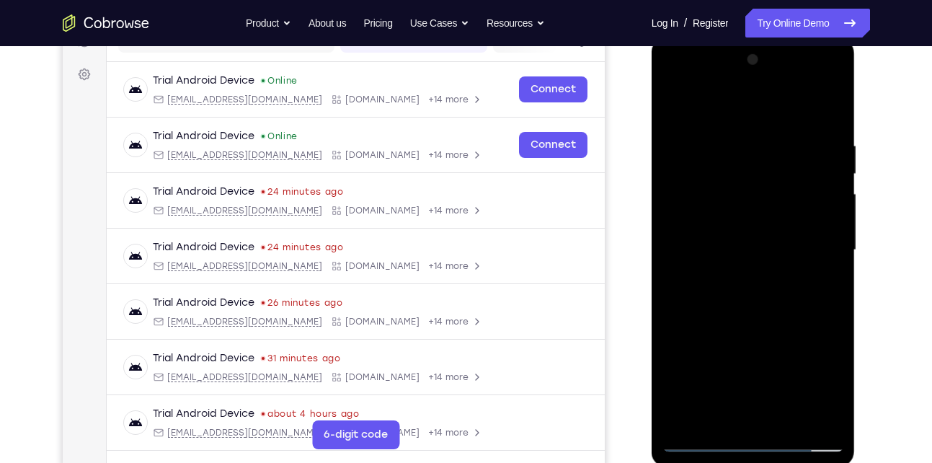
click at [784, 421] on div at bounding box center [754, 250] width 182 height 404
click at [762, 340] on div at bounding box center [754, 250] width 182 height 404
click at [766, 330] on div at bounding box center [754, 250] width 182 height 404
click at [720, 409] on div at bounding box center [754, 250] width 182 height 404
click at [823, 285] on div at bounding box center [754, 250] width 182 height 404
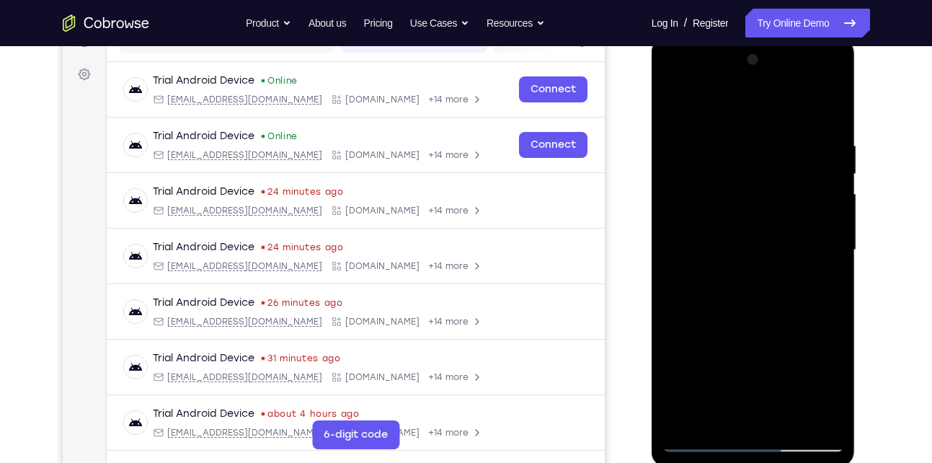
click at [694, 287] on div at bounding box center [754, 250] width 182 height 404
click at [693, 283] on div at bounding box center [754, 250] width 182 height 404
click at [759, 293] on div at bounding box center [754, 250] width 182 height 404
click at [819, 286] on div at bounding box center [754, 250] width 182 height 404
click at [675, 111] on div at bounding box center [754, 250] width 182 height 404
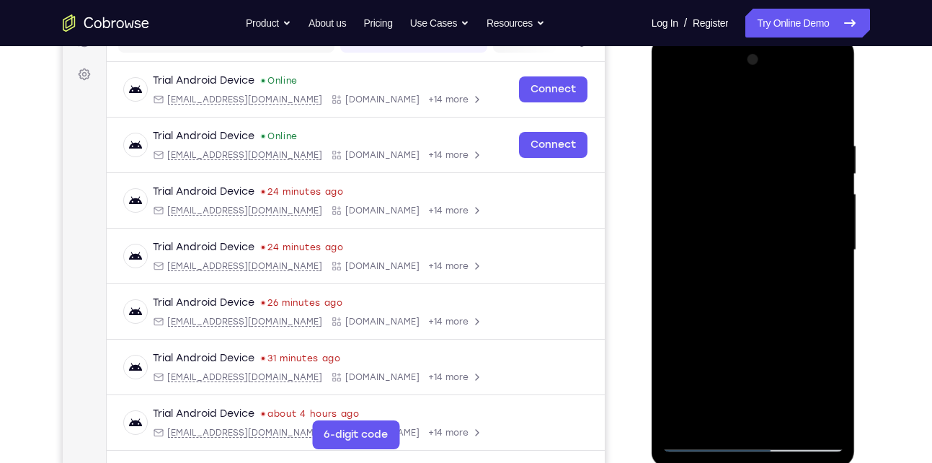
drag, startPoint x: 749, startPoint y: 366, endPoint x: 715, endPoint y: 203, distance: 165.6
click at [715, 203] on div at bounding box center [754, 250] width 182 height 404
click at [768, 326] on div at bounding box center [754, 250] width 182 height 404
click at [671, 110] on div at bounding box center [754, 250] width 182 height 404
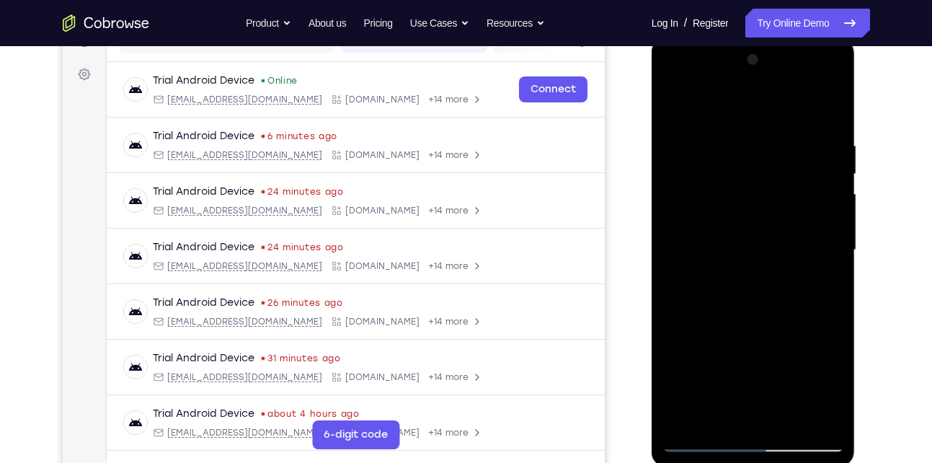
click at [682, 106] on div at bounding box center [754, 250] width 182 height 404
click at [736, 138] on div at bounding box center [754, 250] width 182 height 404
click at [829, 200] on div at bounding box center [754, 250] width 182 height 404
click at [813, 249] on div at bounding box center [754, 250] width 182 height 404
click at [816, 206] on div at bounding box center [754, 250] width 182 height 404
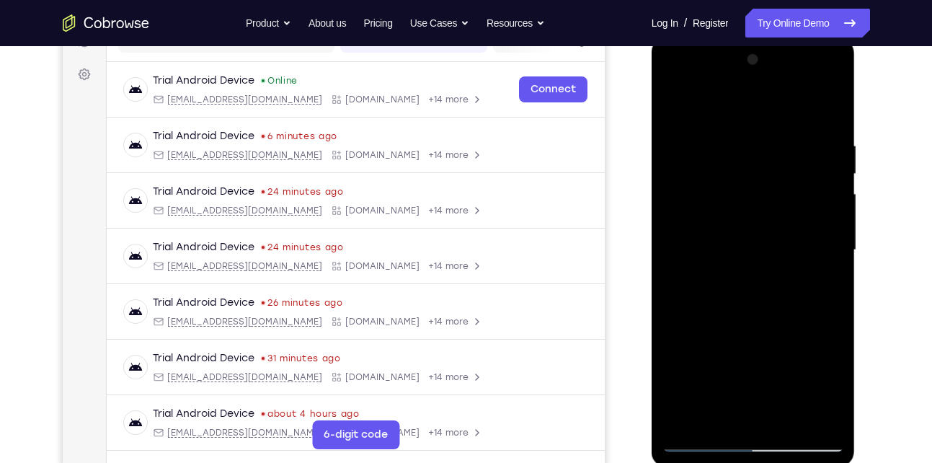
click at [823, 206] on div at bounding box center [754, 250] width 182 height 404
click at [824, 151] on div at bounding box center [754, 250] width 182 height 404
drag, startPoint x: 824, startPoint y: 151, endPoint x: 729, endPoint y: 148, distance: 94.5
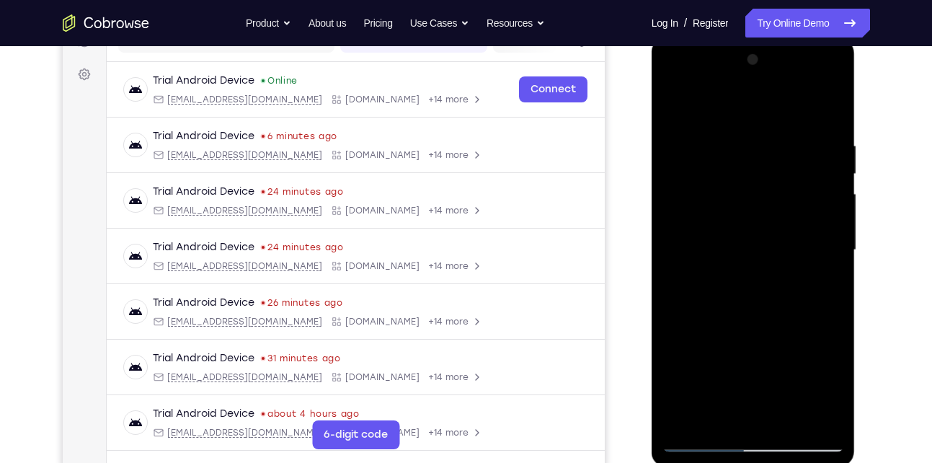
click at [729, 148] on div at bounding box center [754, 250] width 182 height 404
click at [821, 171] on div at bounding box center [754, 250] width 182 height 404
click at [824, 153] on div at bounding box center [754, 250] width 182 height 404
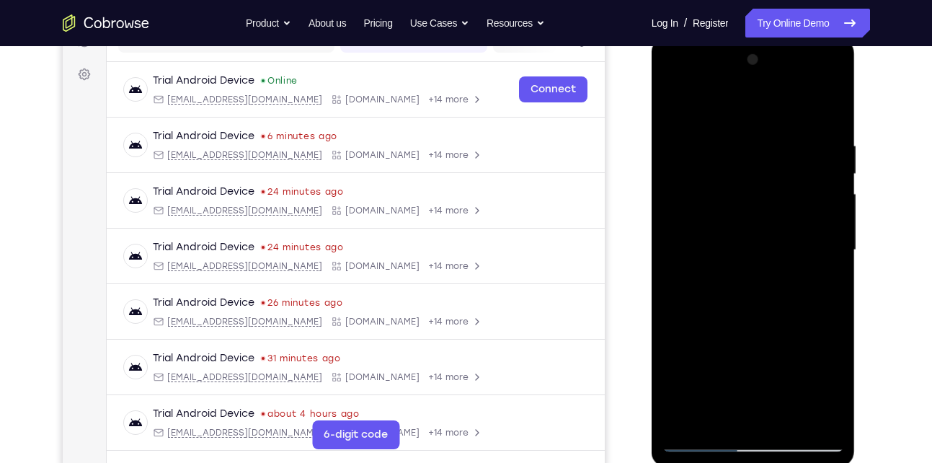
drag, startPoint x: 824, startPoint y: 153, endPoint x: 716, endPoint y: 154, distance: 107.5
click at [716, 154] on div at bounding box center [754, 250] width 182 height 404
click at [829, 110] on div at bounding box center [754, 250] width 182 height 404
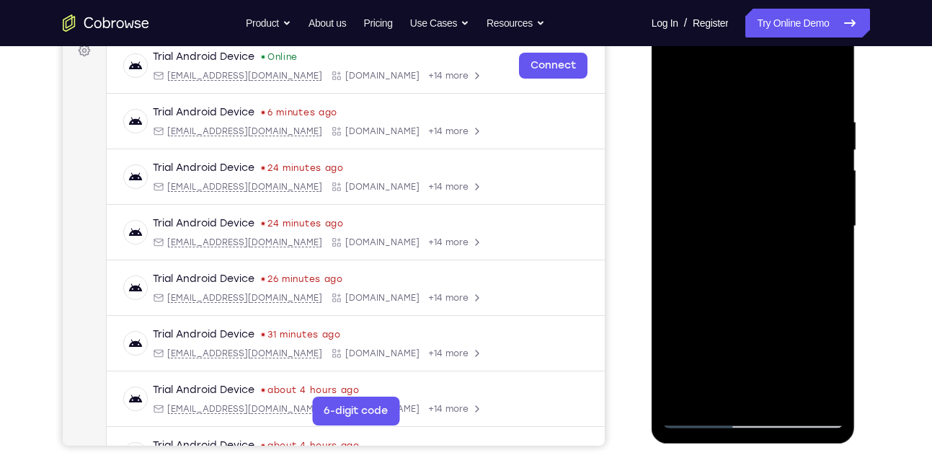
scroll to position [224, 0]
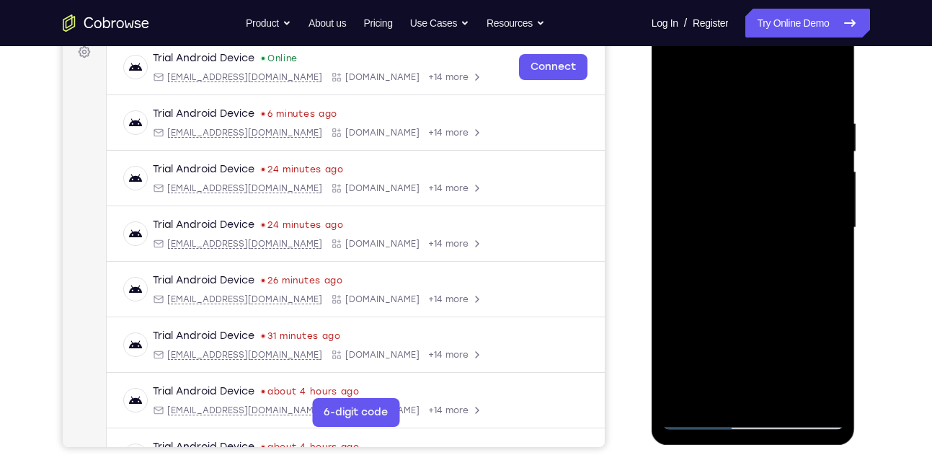
drag, startPoint x: 743, startPoint y: 146, endPoint x: 746, endPoint y: 376, distance: 230.8
click at [746, 376] on div at bounding box center [754, 228] width 182 height 404
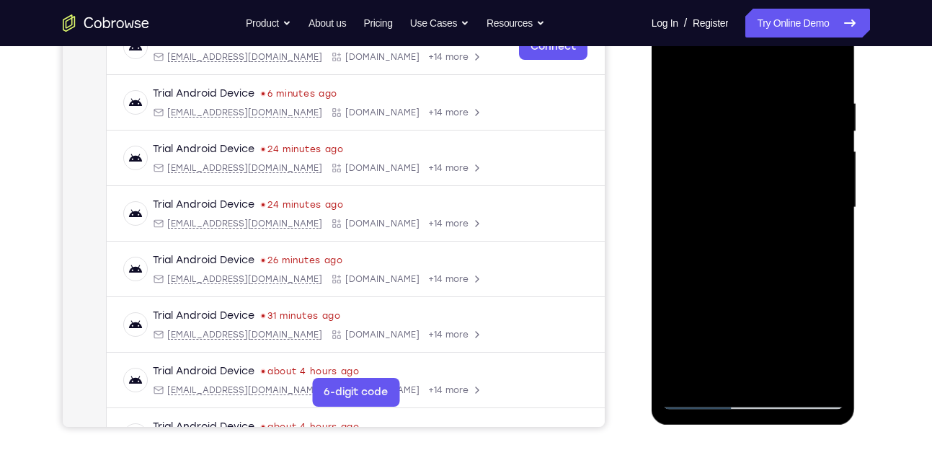
scroll to position [241, 0]
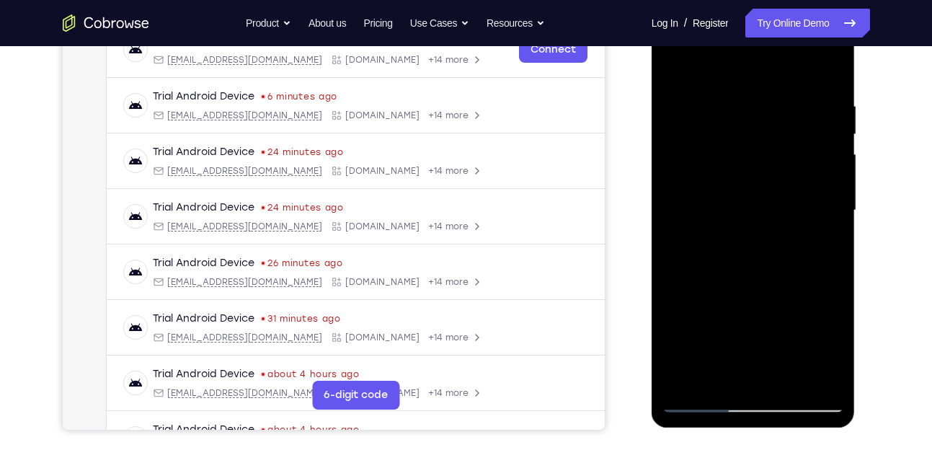
click at [742, 100] on div at bounding box center [754, 211] width 182 height 404
click at [829, 74] on div at bounding box center [754, 211] width 182 height 404
click at [780, 378] on div at bounding box center [754, 211] width 182 height 404
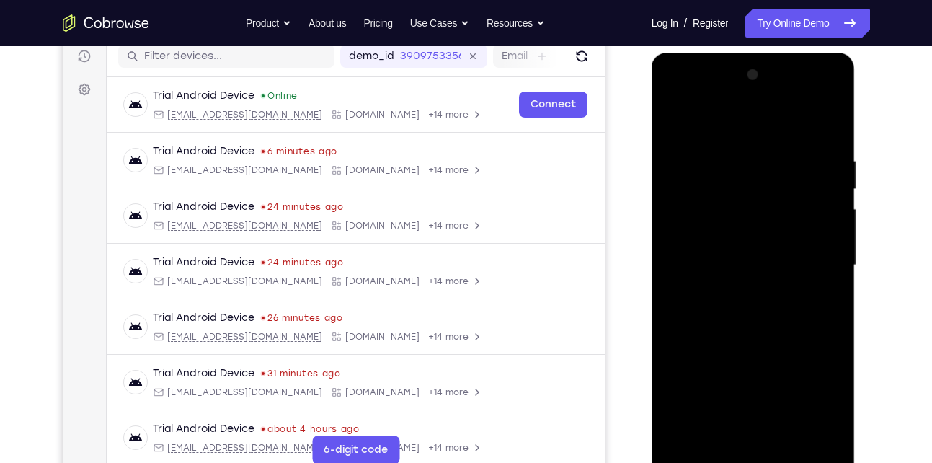
scroll to position [184, 0]
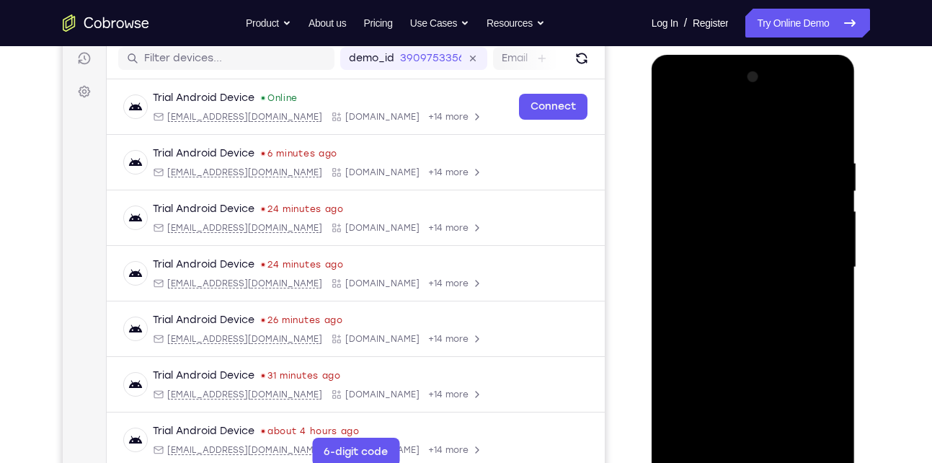
click at [680, 125] on div at bounding box center [754, 268] width 182 height 404
click at [677, 120] on div at bounding box center [754, 268] width 182 height 404
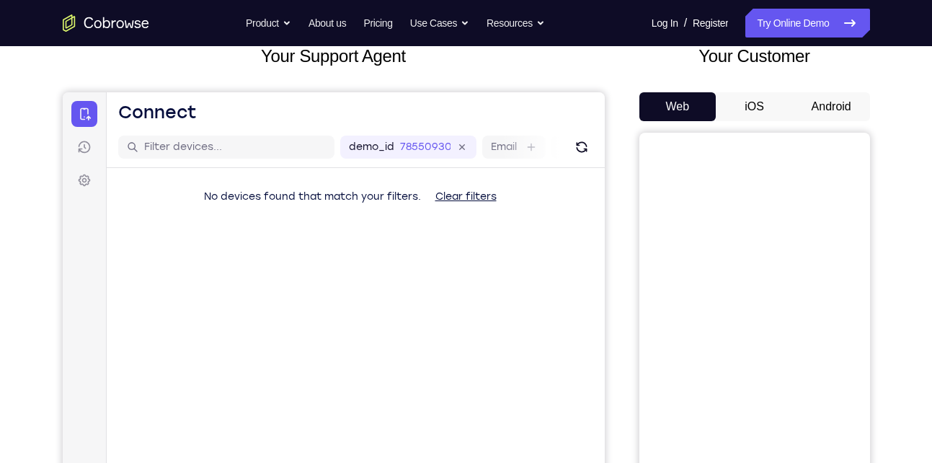
scroll to position [94, 0]
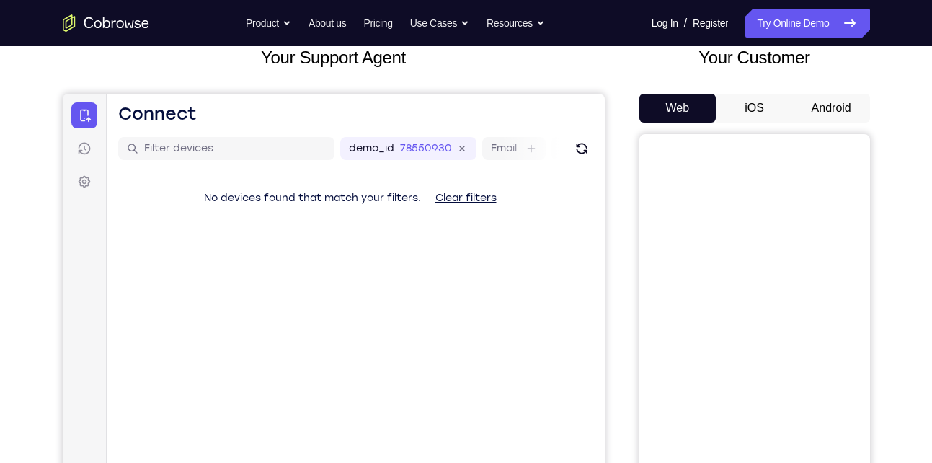
click at [838, 103] on button "Android" at bounding box center [831, 108] width 77 height 29
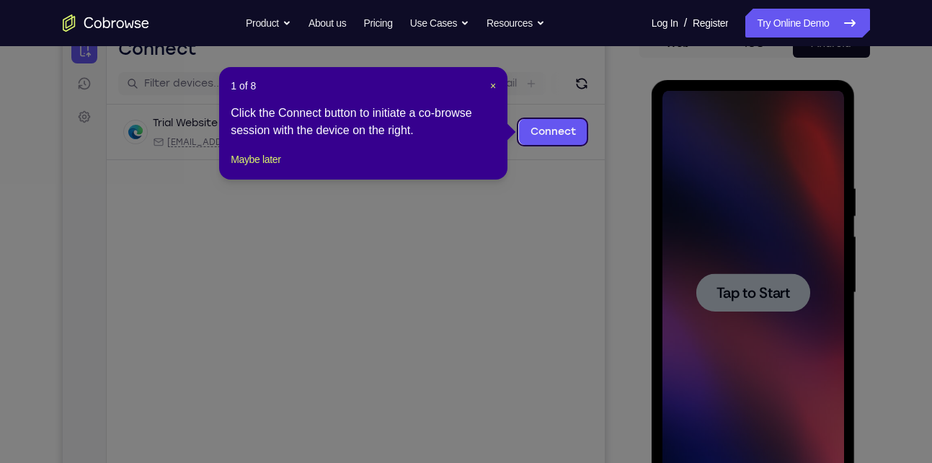
scroll to position [158, 0]
click at [493, 84] on span "×" at bounding box center [493, 87] width 6 height 12
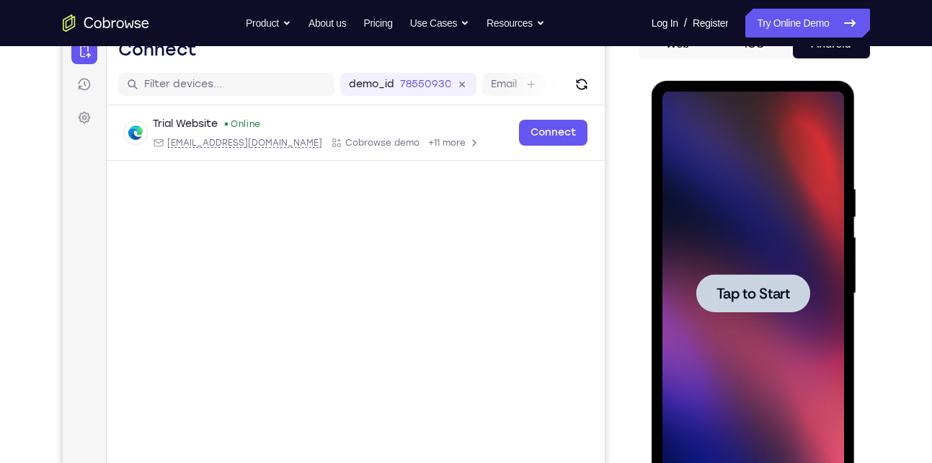
click at [709, 287] on div at bounding box center [754, 293] width 114 height 38
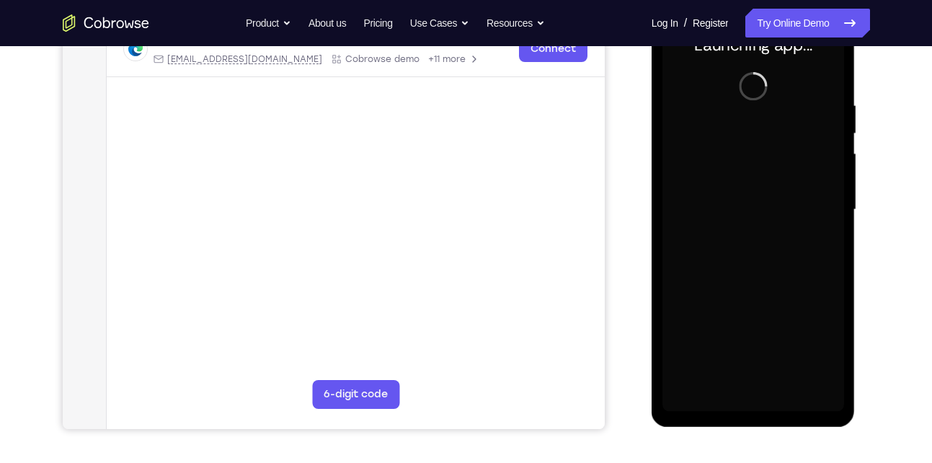
scroll to position [242, 0]
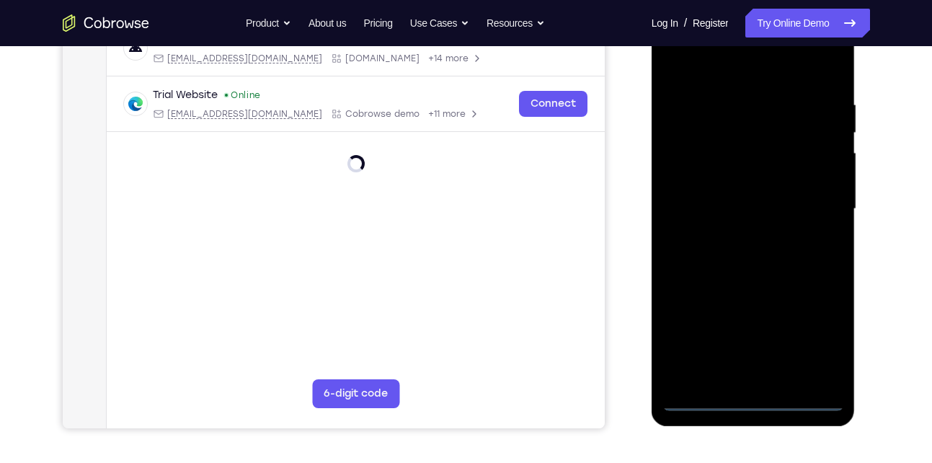
click at [755, 402] on div at bounding box center [754, 209] width 182 height 404
click at [757, 399] on div at bounding box center [754, 209] width 182 height 404
click at [821, 342] on div at bounding box center [754, 209] width 182 height 404
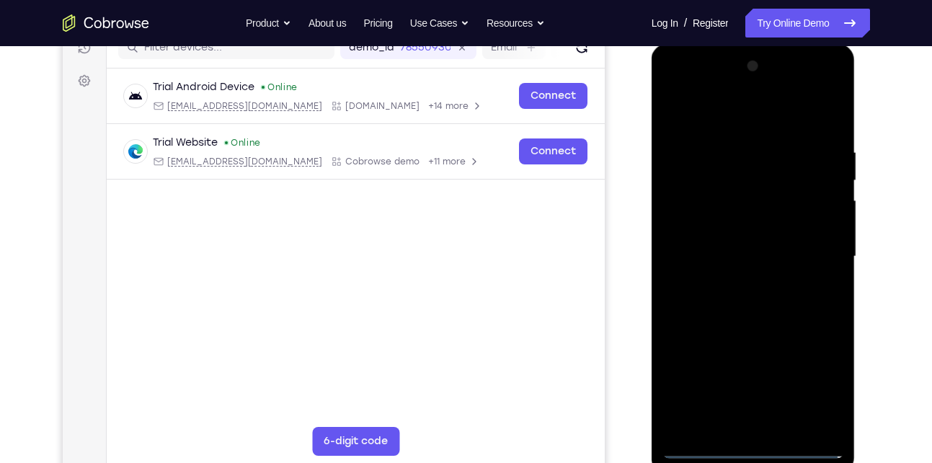
scroll to position [188, 0]
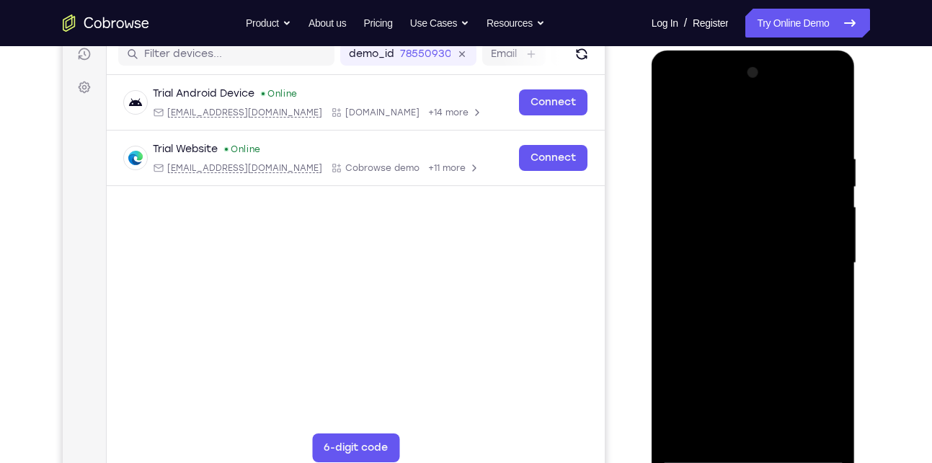
click at [728, 131] on div at bounding box center [754, 263] width 182 height 404
click at [819, 260] on div at bounding box center [754, 263] width 182 height 404
click at [738, 290] on div at bounding box center [754, 263] width 182 height 404
click at [743, 247] on div at bounding box center [754, 263] width 182 height 404
click at [761, 257] on div at bounding box center [754, 263] width 182 height 404
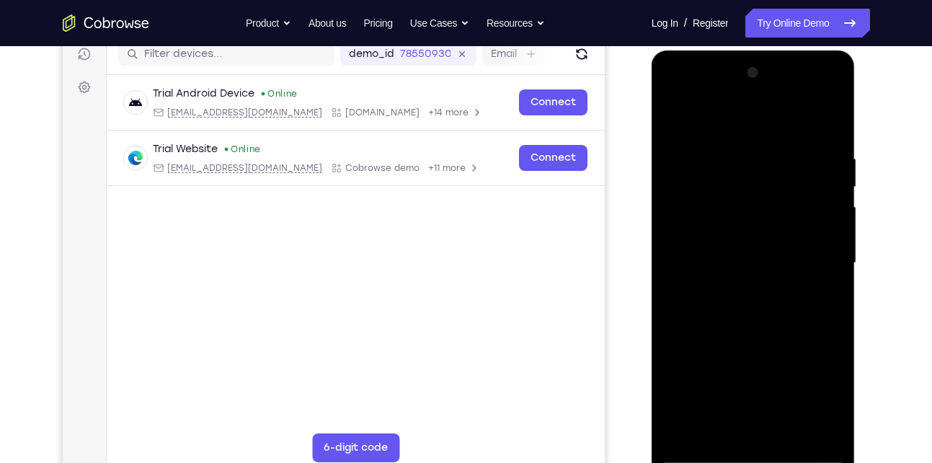
click at [757, 311] on div at bounding box center [754, 263] width 182 height 404
drag, startPoint x: 744, startPoint y: 130, endPoint x: 730, endPoint y: 87, distance: 45.4
click at [730, 87] on div at bounding box center [754, 263] width 182 height 404
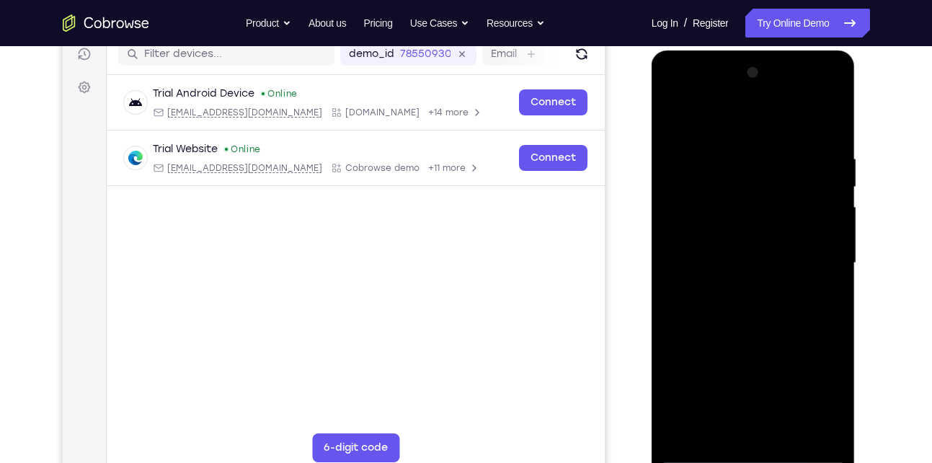
click at [764, 325] on div at bounding box center [754, 263] width 182 height 404
drag, startPoint x: 764, startPoint y: 335, endPoint x: 764, endPoint y: 259, distance: 76.4
click at [764, 259] on div at bounding box center [754, 263] width 182 height 404
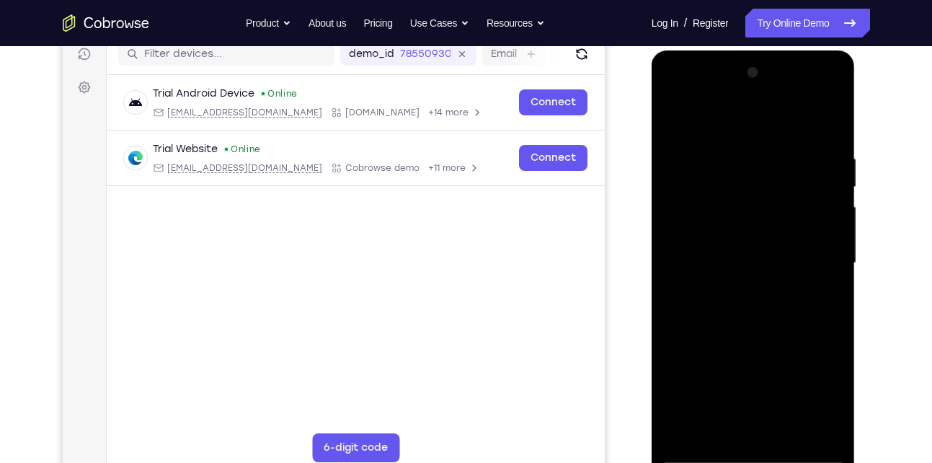
click at [764, 259] on div at bounding box center [754, 263] width 182 height 404
click at [786, 432] on div at bounding box center [754, 263] width 182 height 404
click at [733, 340] on div at bounding box center [754, 263] width 182 height 404
click at [679, 115] on div at bounding box center [754, 263] width 182 height 404
click at [732, 330] on div at bounding box center [754, 263] width 182 height 404
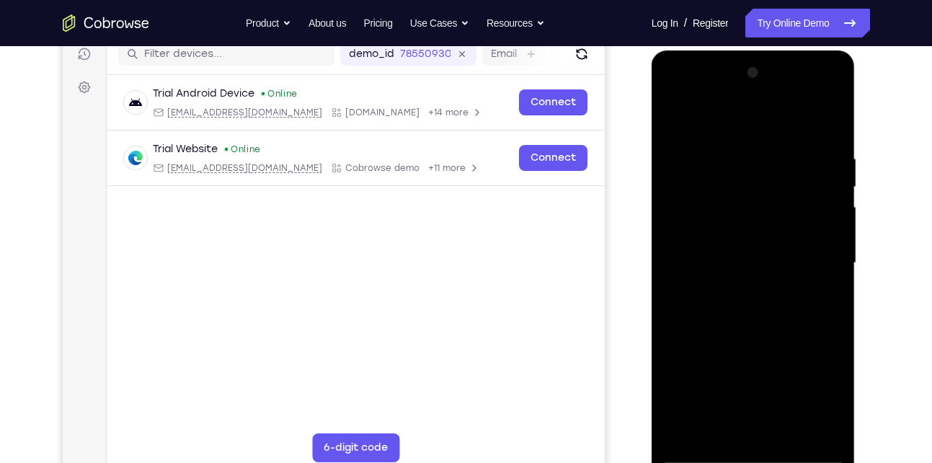
click at [732, 330] on div at bounding box center [754, 263] width 182 height 404
click at [685, 431] on div at bounding box center [754, 263] width 182 height 404
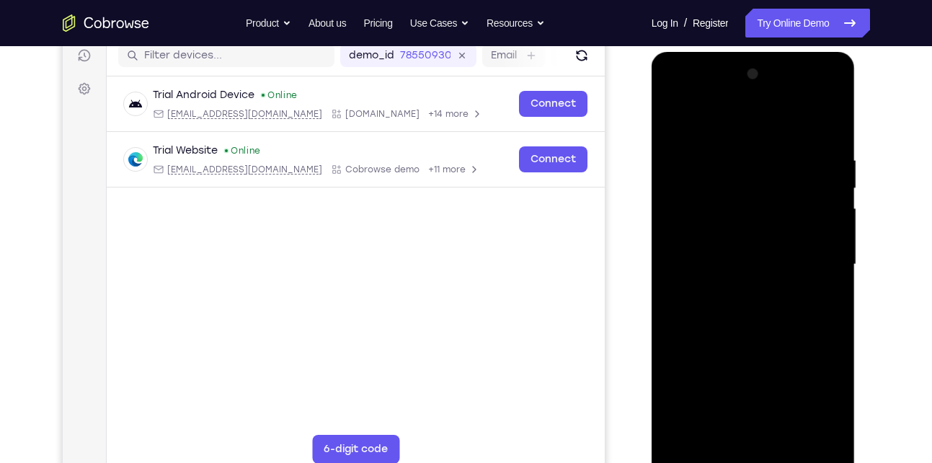
click at [833, 115] on div at bounding box center [754, 265] width 182 height 404
click at [721, 149] on div at bounding box center [754, 265] width 182 height 404
drag, startPoint x: 732, startPoint y: 323, endPoint x: 716, endPoint y: 160, distance: 163.8
click at [716, 160] on div at bounding box center [754, 265] width 182 height 404
click at [712, 245] on div at bounding box center [754, 265] width 182 height 404
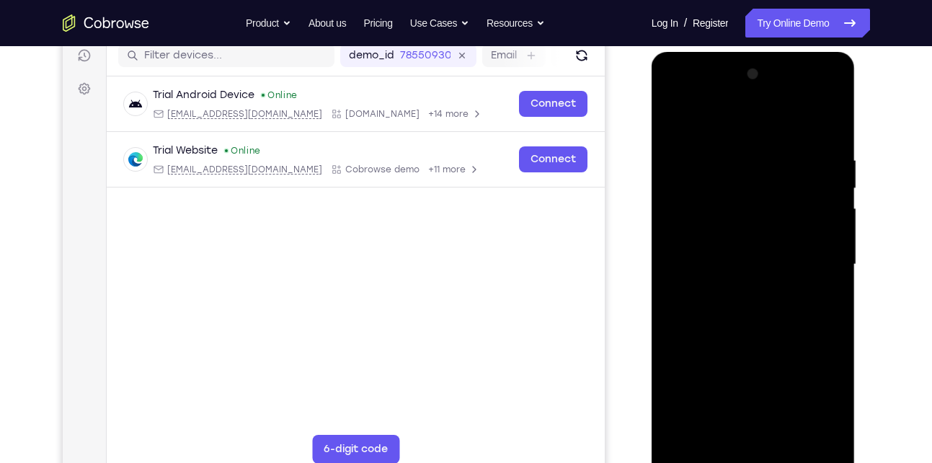
click at [819, 431] on div at bounding box center [754, 265] width 182 height 404
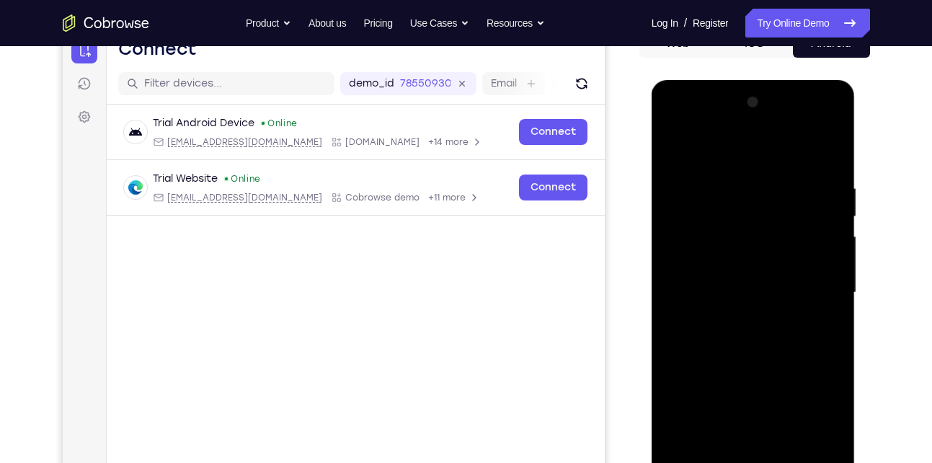
scroll to position [220, 0]
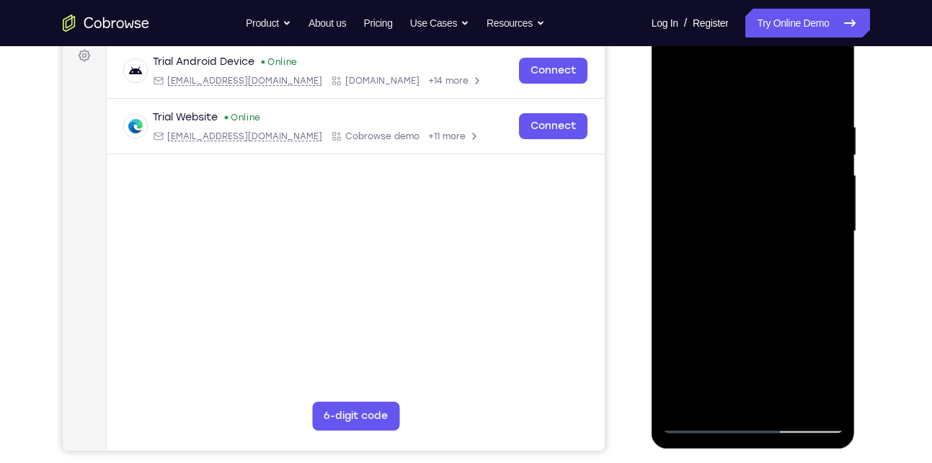
click at [684, 402] on div at bounding box center [754, 232] width 182 height 404
drag, startPoint x: 744, startPoint y: 131, endPoint x: 755, endPoint y: 329, distance: 197.9
click at [755, 329] on div at bounding box center [754, 232] width 182 height 404
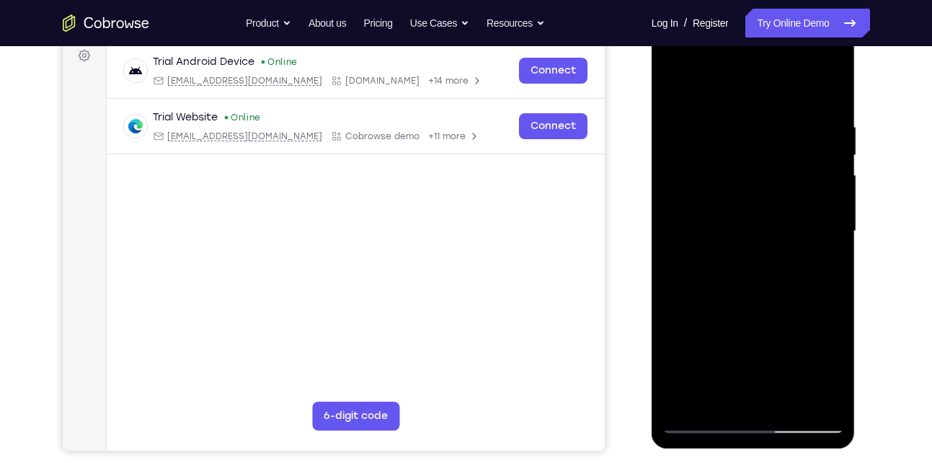
click at [741, 122] on div at bounding box center [754, 232] width 182 height 404
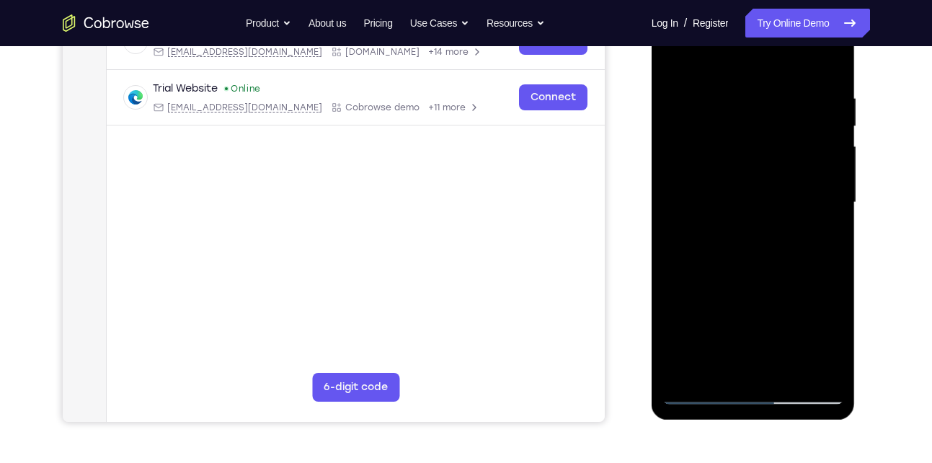
scroll to position [245, 0]
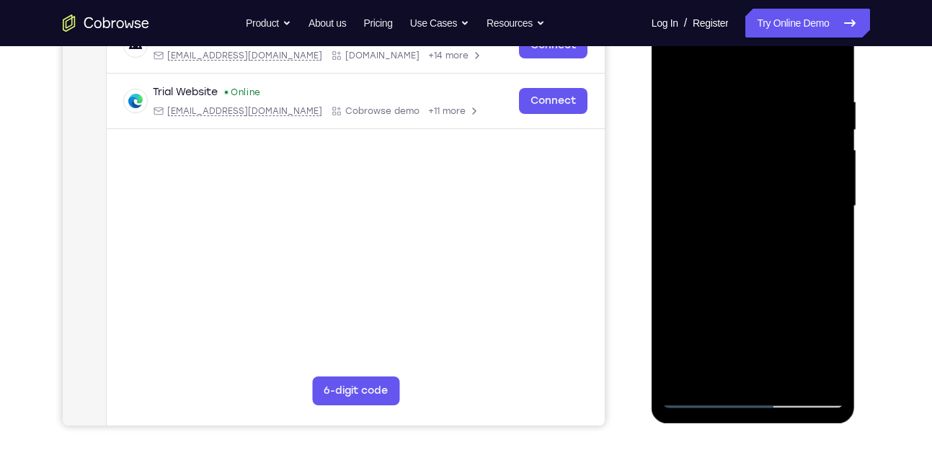
click at [817, 162] on div at bounding box center [754, 206] width 182 height 404
click at [683, 175] on div at bounding box center [754, 206] width 182 height 404
click at [830, 371] on div at bounding box center [754, 206] width 182 height 404
drag, startPoint x: 826, startPoint y: 296, endPoint x: 735, endPoint y: 301, distance: 91.0
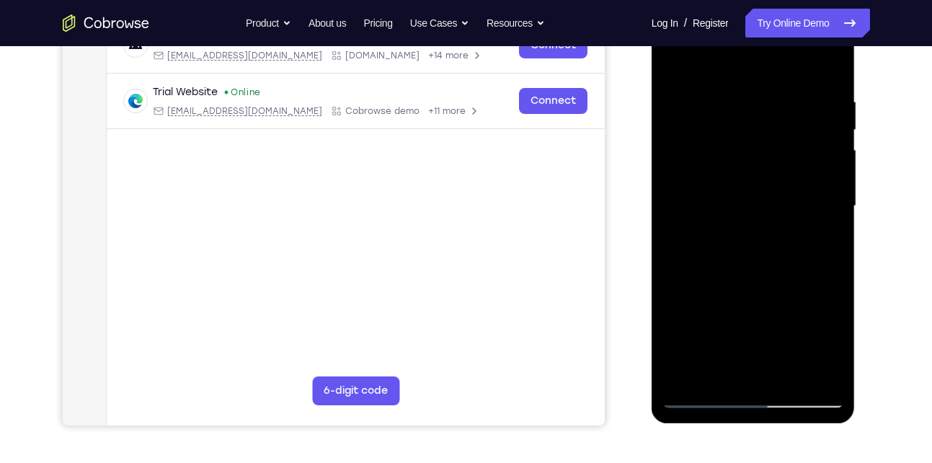
click at [735, 301] on div at bounding box center [754, 206] width 182 height 404
click at [807, 187] on div at bounding box center [754, 206] width 182 height 404
click at [828, 164] on div at bounding box center [754, 206] width 182 height 404
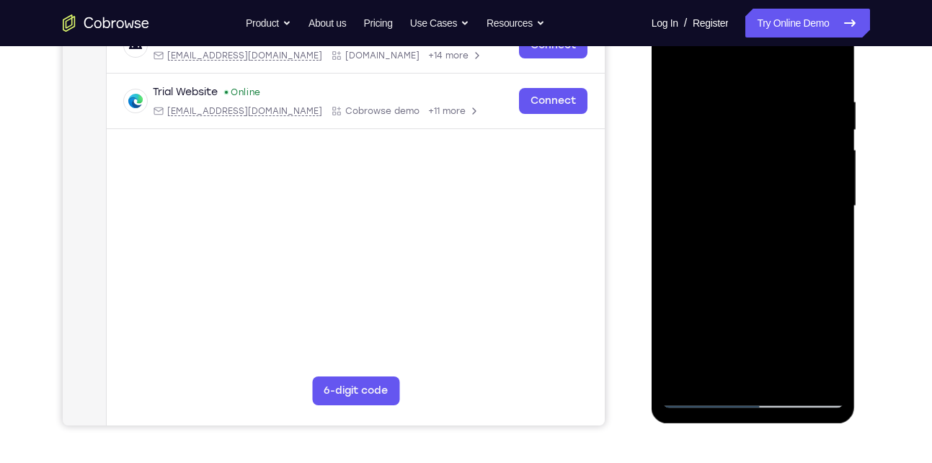
drag, startPoint x: 816, startPoint y: 171, endPoint x: 702, endPoint y: 188, distance: 115.1
click at [702, 188] on div at bounding box center [754, 206] width 182 height 404
click at [821, 159] on div at bounding box center [754, 206] width 182 height 404
click at [826, 175] on div at bounding box center [754, 206] width 182 height 404
click at [816, 182] on div at bounding box center [754, 206] width 182 height 404
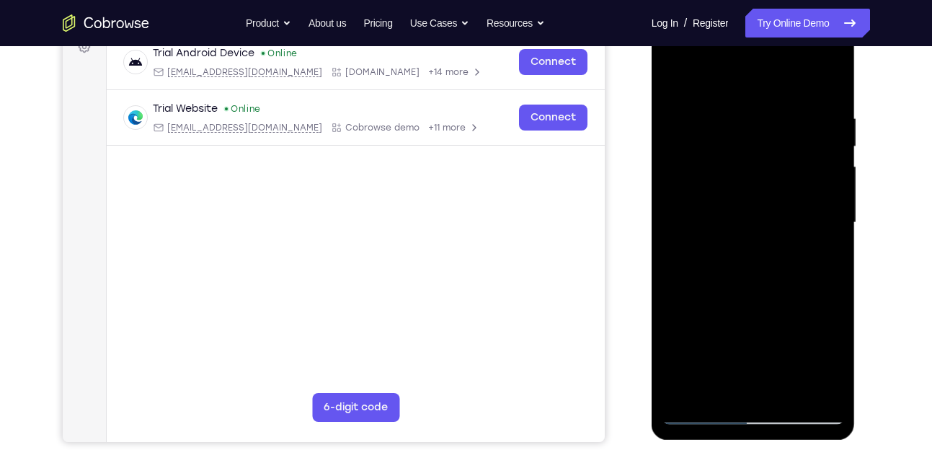
scroll to position [228, 0]
click at [821, 150] on div at bounding box center [754, 224] width 182 height 404
click at [681, 182] on div at bounding box center [754, 224] width 182 height 404
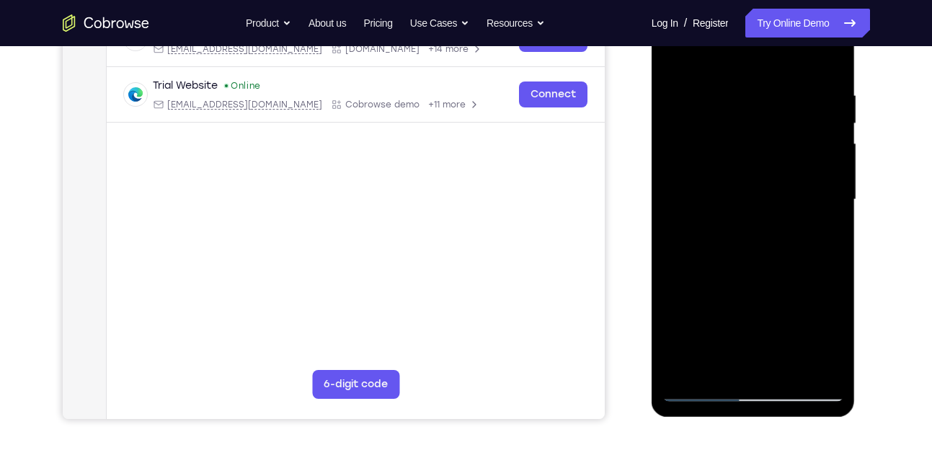
scroll to position [242, 0]
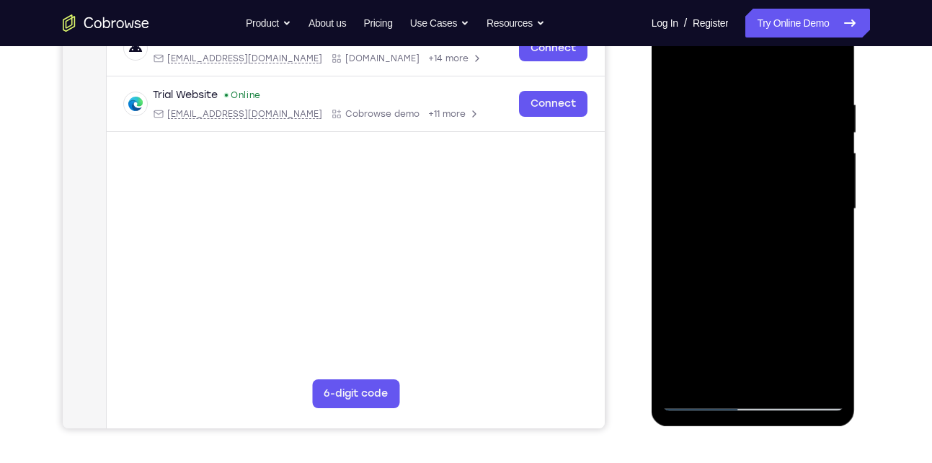
drag, startPoint x: 821, startPoint y: 105, endPoint x: 715, endPoint y: 127, distance: 107.6
click at [715, 127] on div at bounding box center [754, 209] width 182 height 404
drag, startPoint x: 834, startPoint y: 144, endPoint x: 757, endPoint y: 151, distance: 77.5
click at [757, 151] on div at bounding box center [754, 209] width 182 height 404
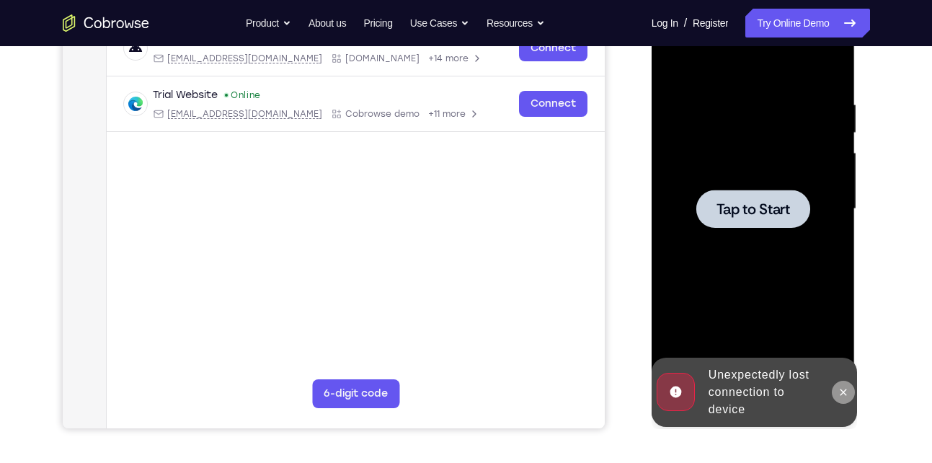
click at [838, 391] on icon at bounding box center [844, 393] width 12 height 12
